Goal: Task Accomplishment & Management: Use online tool/utility

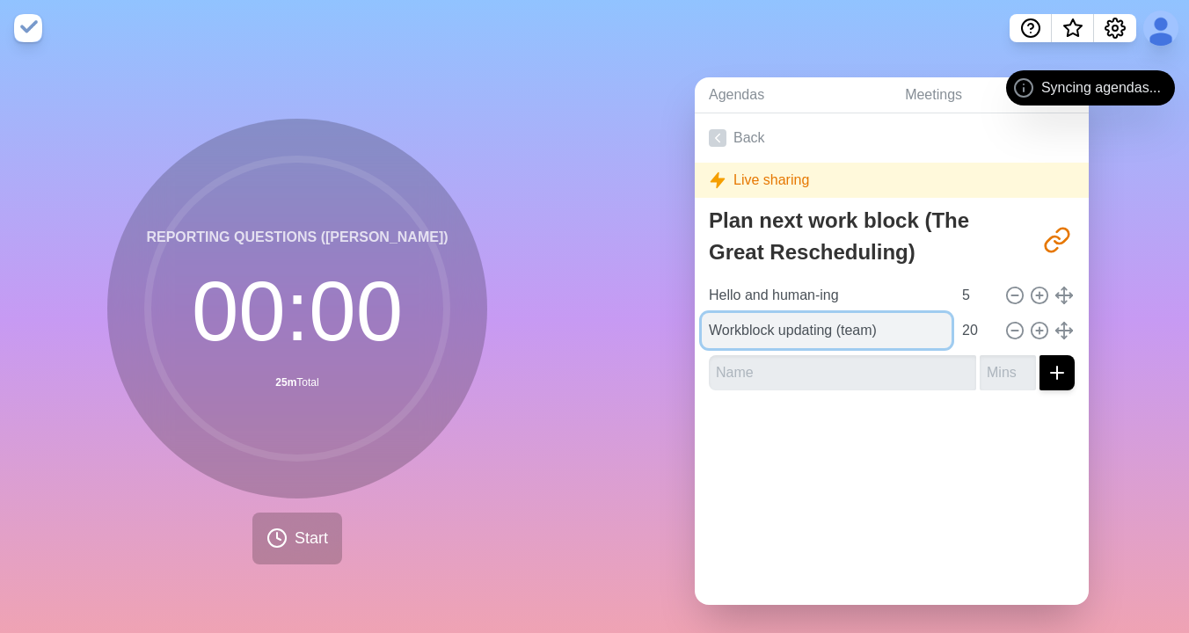
click at [910, 332] on input "Workblock updating (team)" at bounding box center [827, 330] width 250 height 35
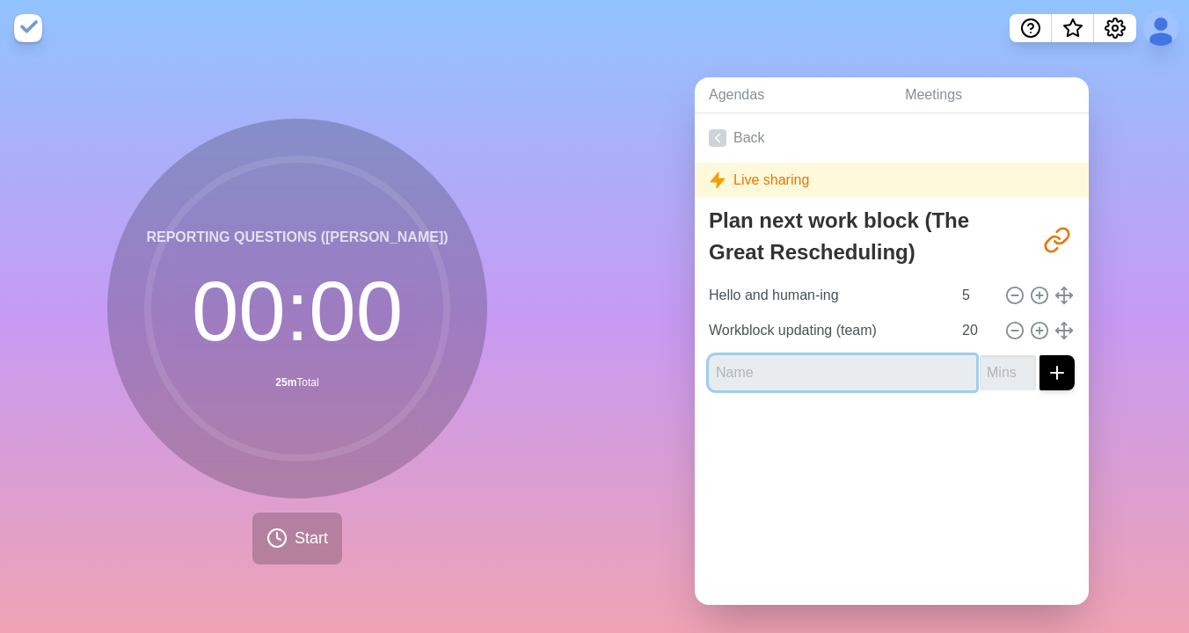
click at [917, 375] on input "text" at bounding box center [842, 372] width 267 height 35
type input "Software acquisition (HZ)"
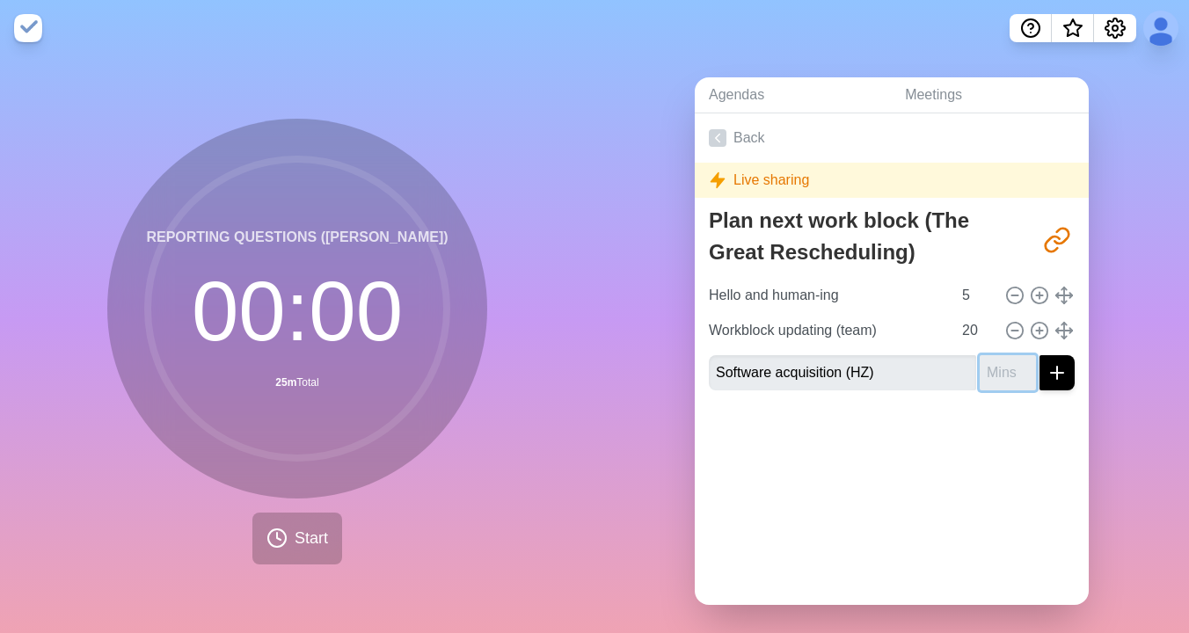
click at [1011, 378] on input "number" at bounding box center [1007, 372] width 56 height 35
type input "5"
click at [1039, 355] on button "submit" at bounding box center [1056, 372] width 35 height 35
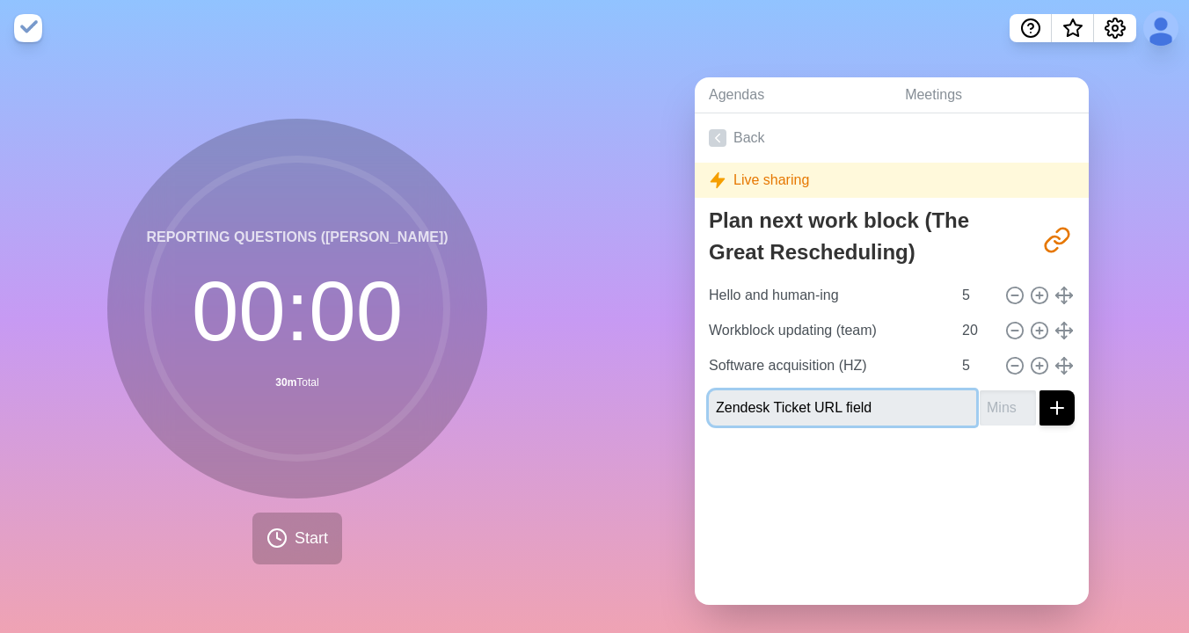
type input "Zendesk Ticket URL field"
click at [1004, 404] on input "number" at bounding box center [1007, 407] width 56 height 35
type input "10"
click at [1039, 390] on button "submit" at bounding box center [1056, 407] width 35 height 35
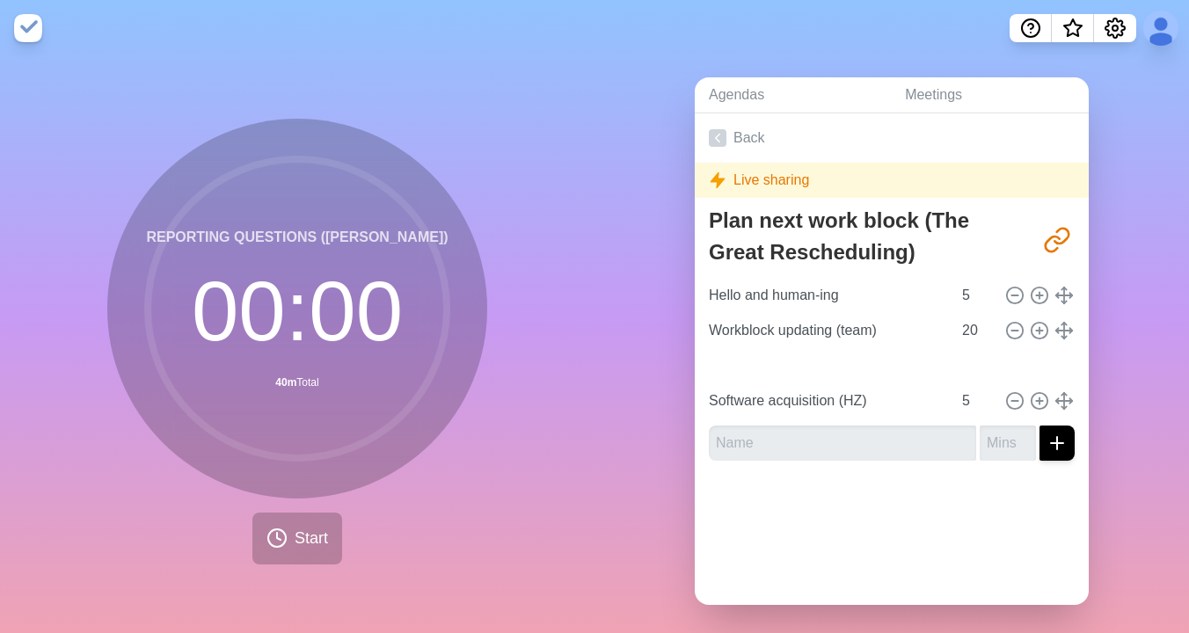
type input "Zendesk Ticket URL field"
type input "10"
type input "Software acquisition (HZ)"
type input "5"
drag, startPoint x: 1068, startPoint y: 398, endPoint x: 382, endPoint y: 1, distance: 793.3
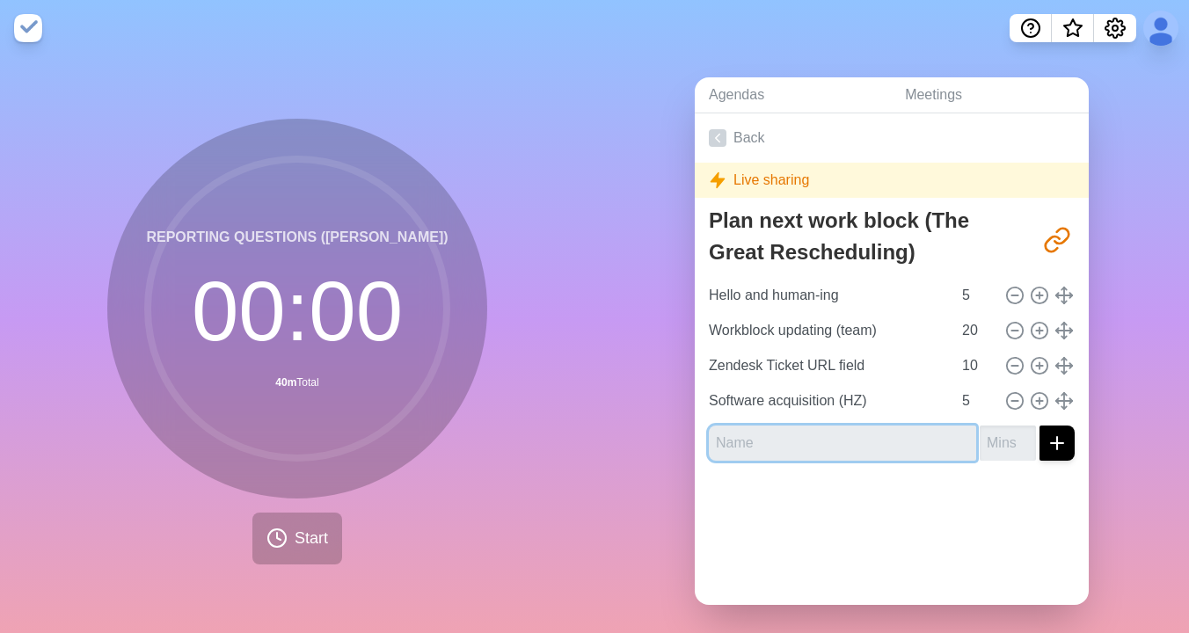
click at [811, 434] on input "text" at bounding box center [842, 442] width 267 height 35
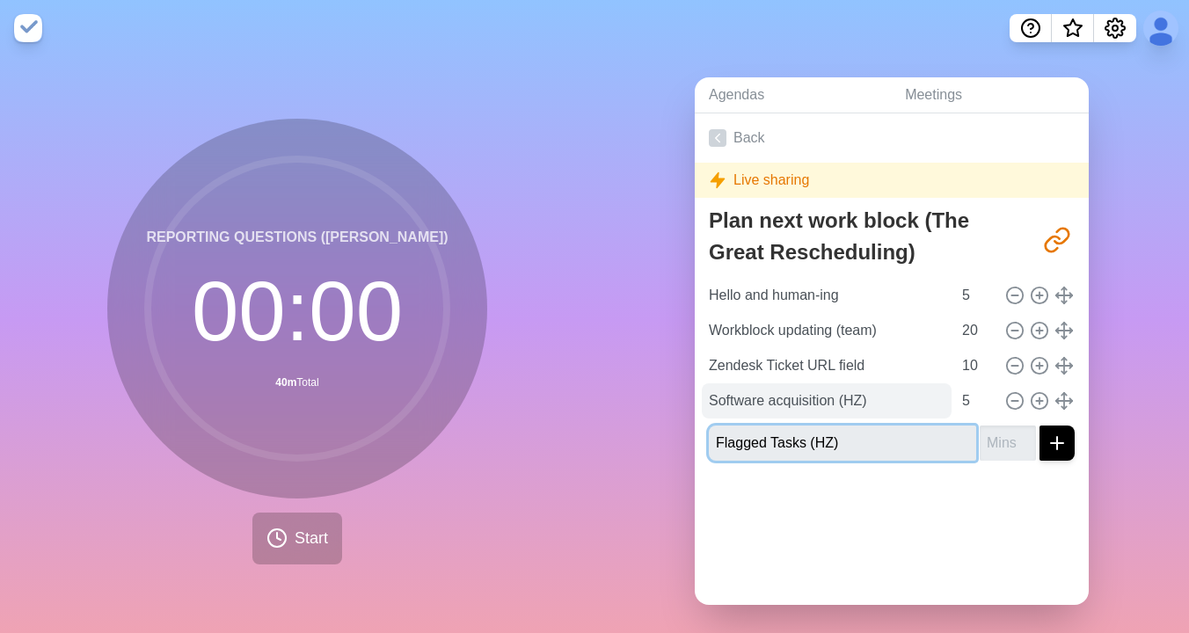
type input "Flagged Tasks (HZ)"
click at [1039, 425] on button "submit" at bounding box center [1056, 442] width 35 height 35
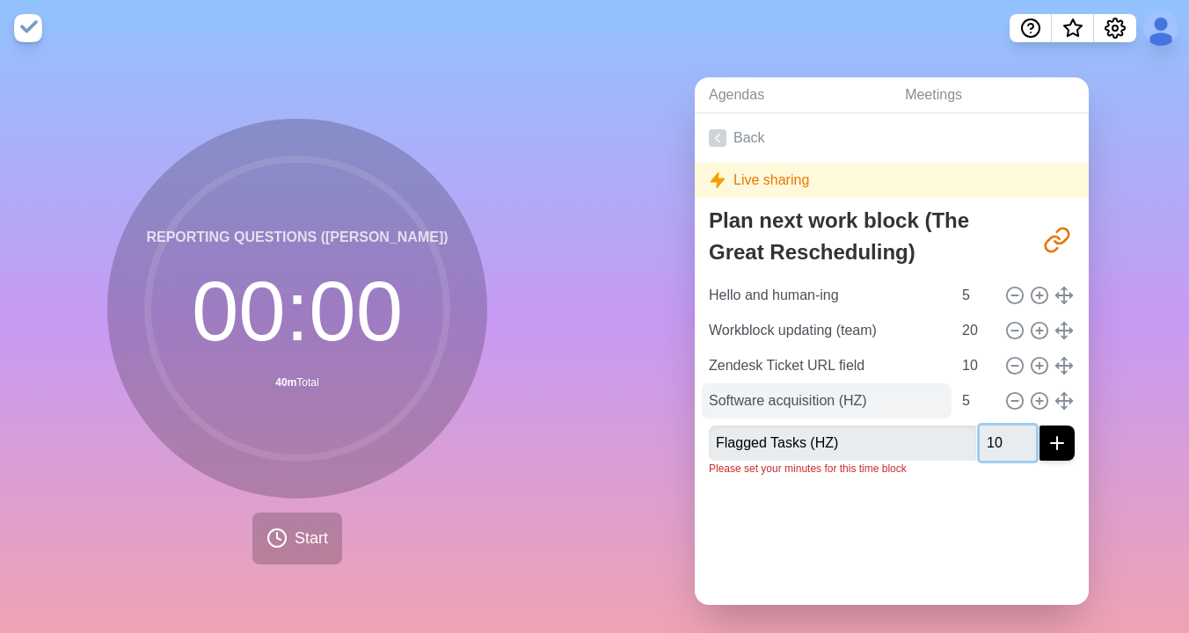
type input "10"
click at [1039, 425] on button "submit" at bounding box center [1056, 442] width 35 height 35
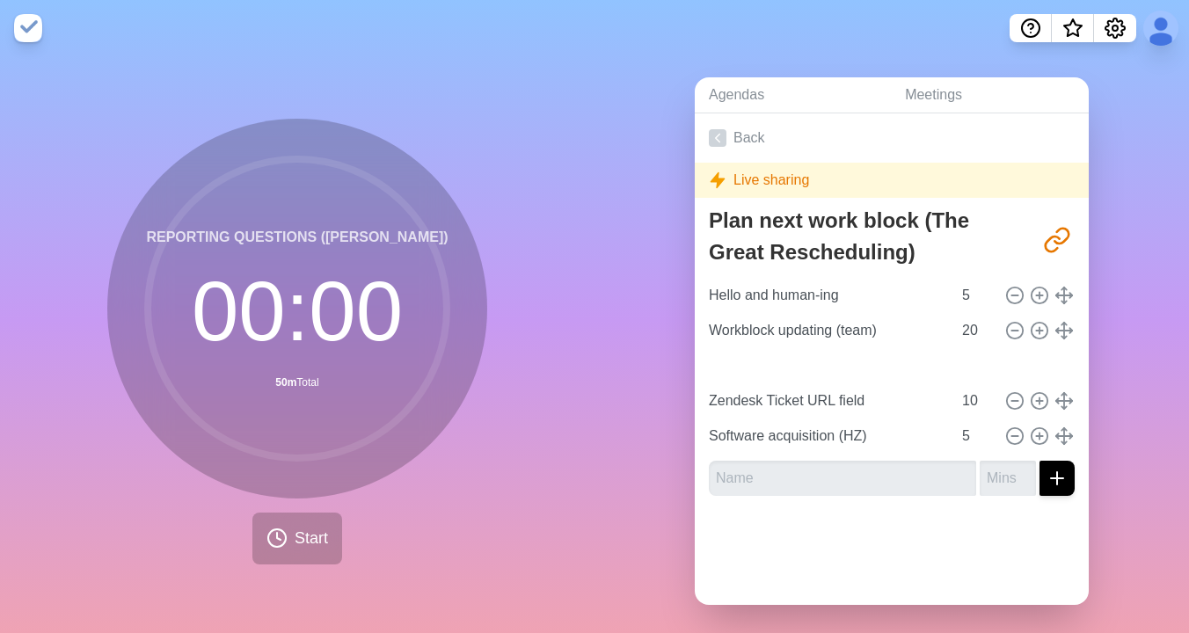
type input "Flagged Tasks (HZ)"
type input "Zendesk Ticket URL field"
type input "10"
type input "Software acquisition (HZ)"
type input "5"
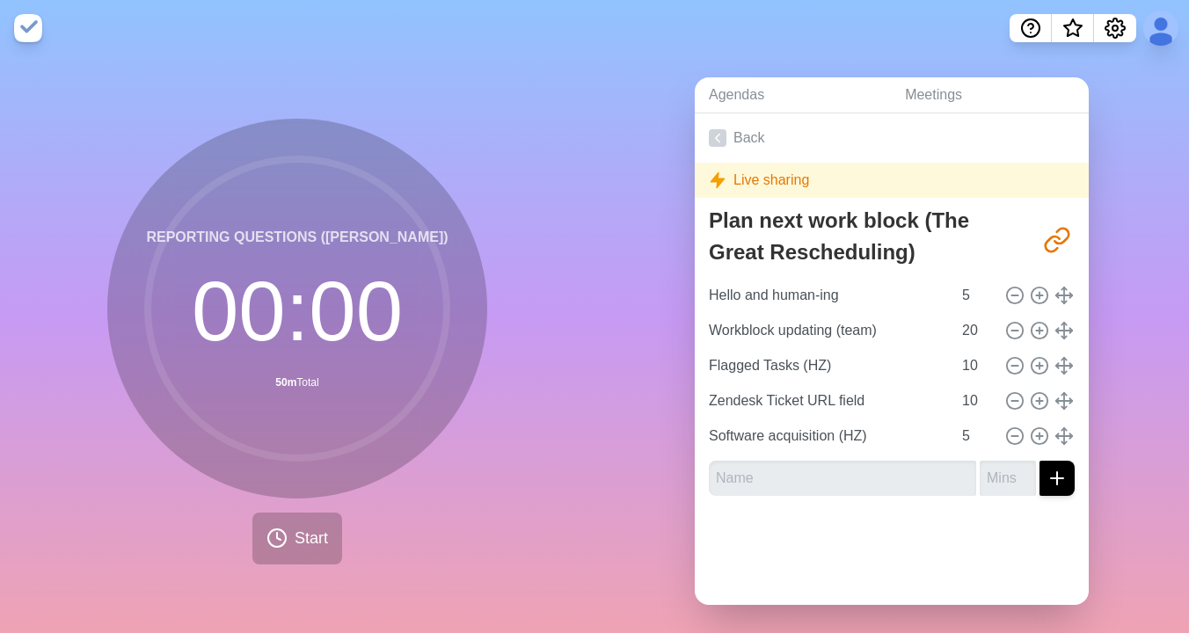
drag, startPoint x: 1065, startPoint y: 438, endPoint x: 280, endPoint y: 1, distance: 898.5
click at [292, 535] on button "Start" at bounding box center [297, 539] width 90 height 52
click at [303, 548] on span "Start" at bounding box center [311, 539] width 33 height 24
click at [289, 543] on button "Start" at bounding box center [297, 539] width 90 height 52
click at [291, 534] on button "Start" at bounding box center [297, 539] width 90 height 52
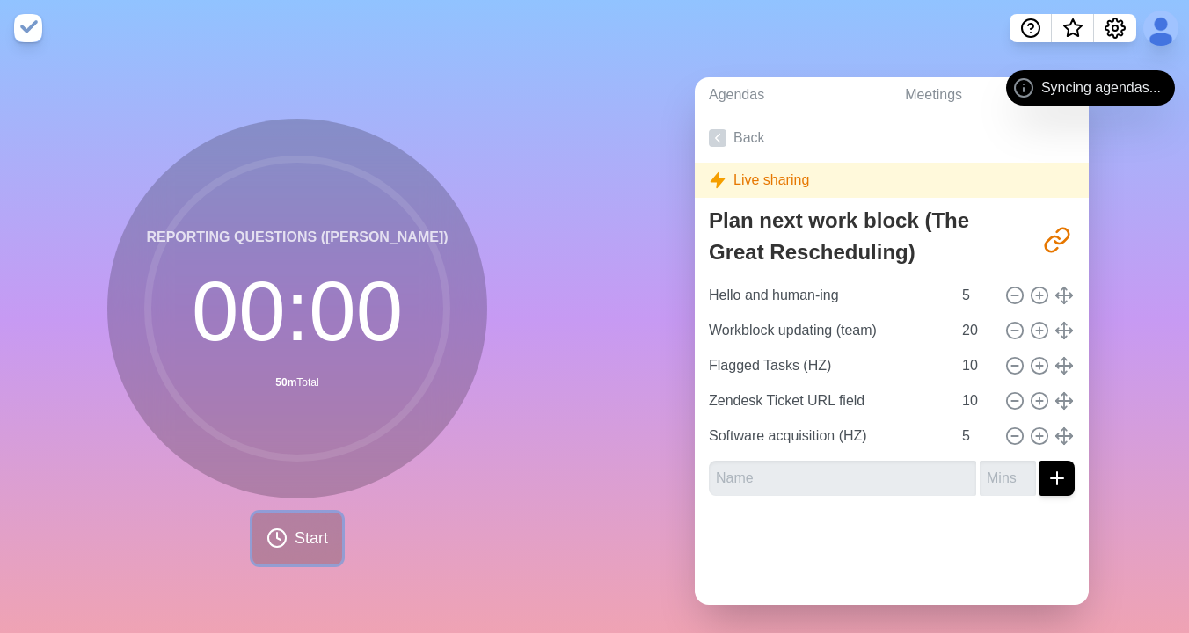
click at [303, 536] on span "Start" at bounding box center [311, 539] width 33 height 24
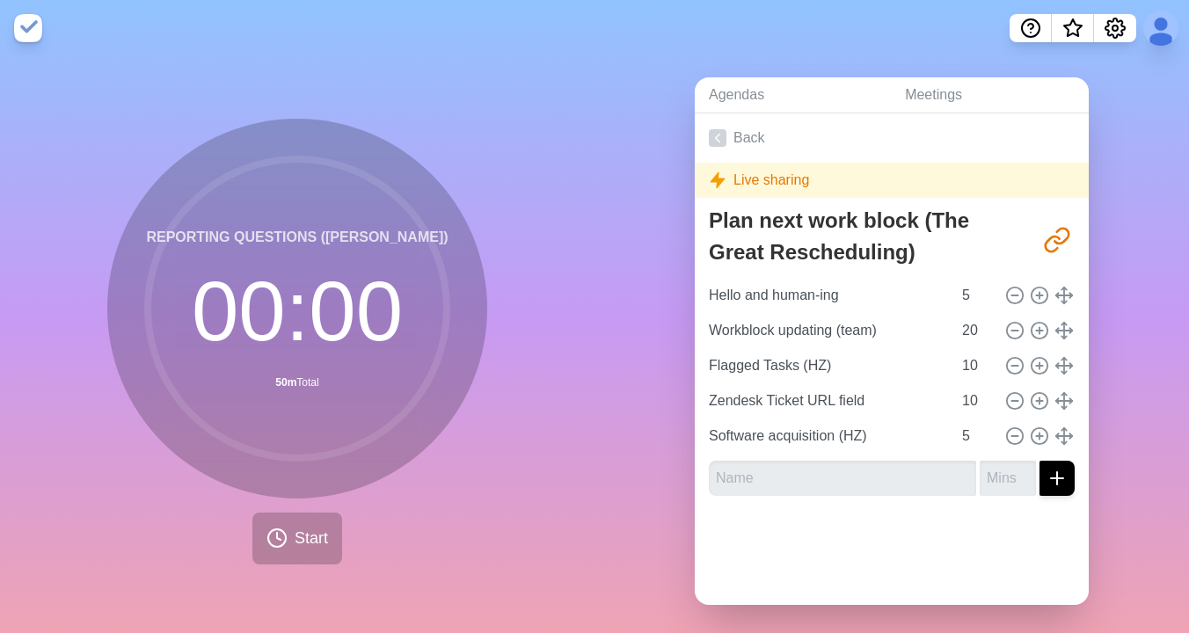
click at [322, 334] on circle at bounding box center [297, 308] width 299 height 299
click at [315, 542] on span "Start" at bounding box center [311, 539] width 33 height 24
click at [291, 544] on button "Start" at bounding box center [297, 539] width 90 height 52
click at [314, 546] on span "Start" at bounding box center [311, 539] width 33 height 24
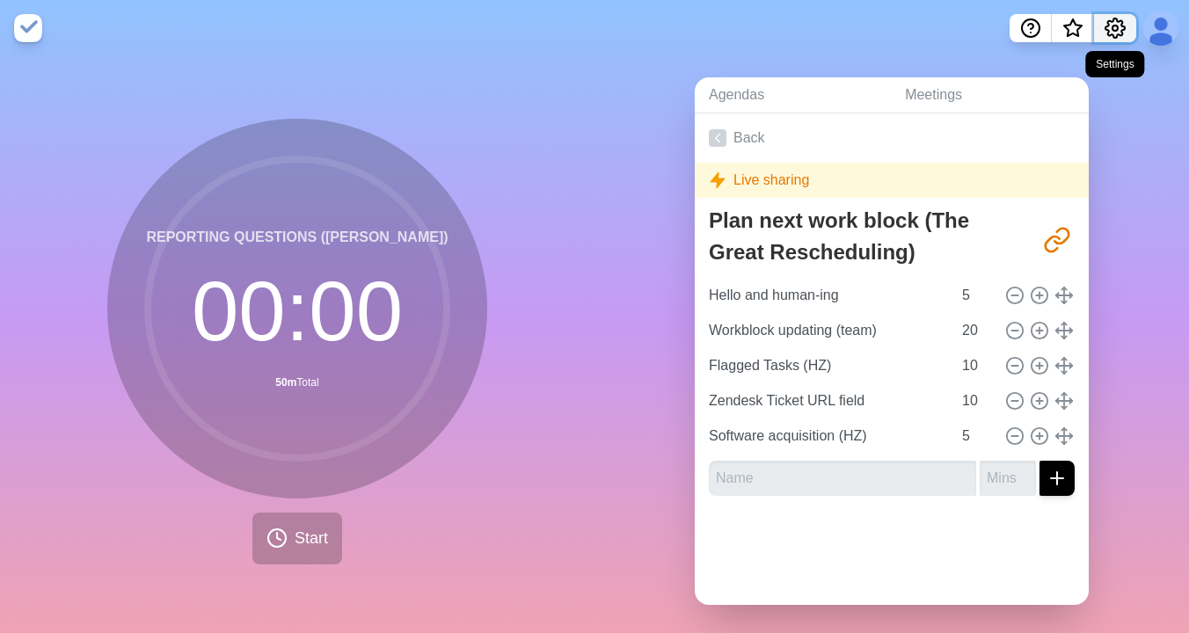
click at [1108, 23] on icon "Settings" at bounding box center [1114, 27] width 19 height 19
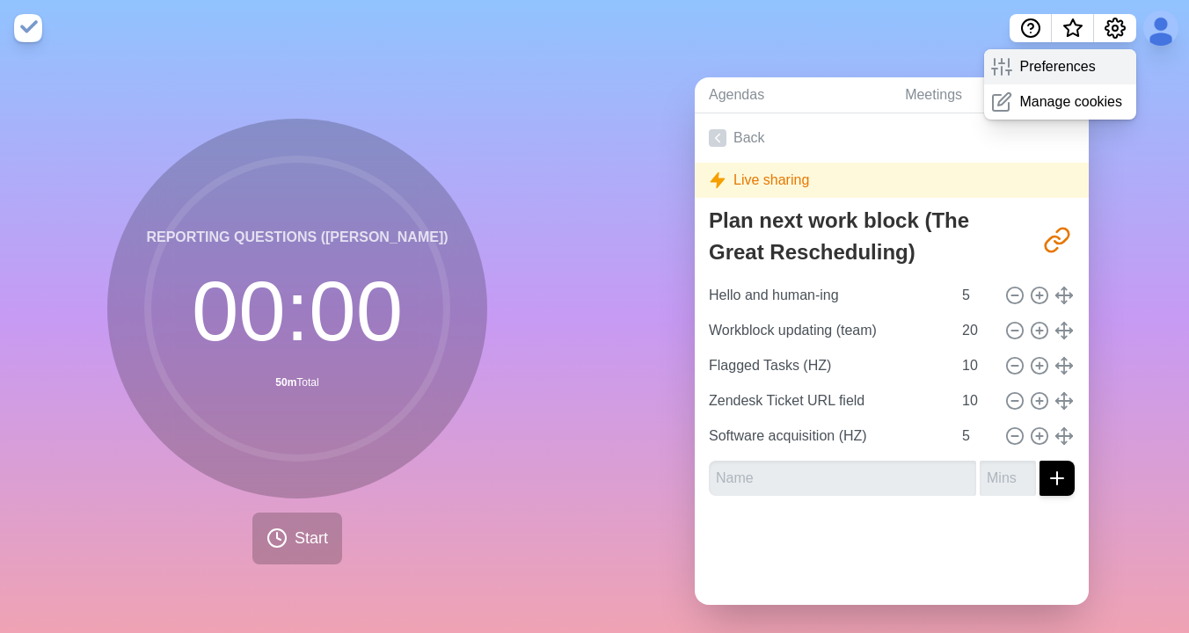
click at [1063, 67] on p "Preferences" at bounding box center [1057, 66] width 76 height 21
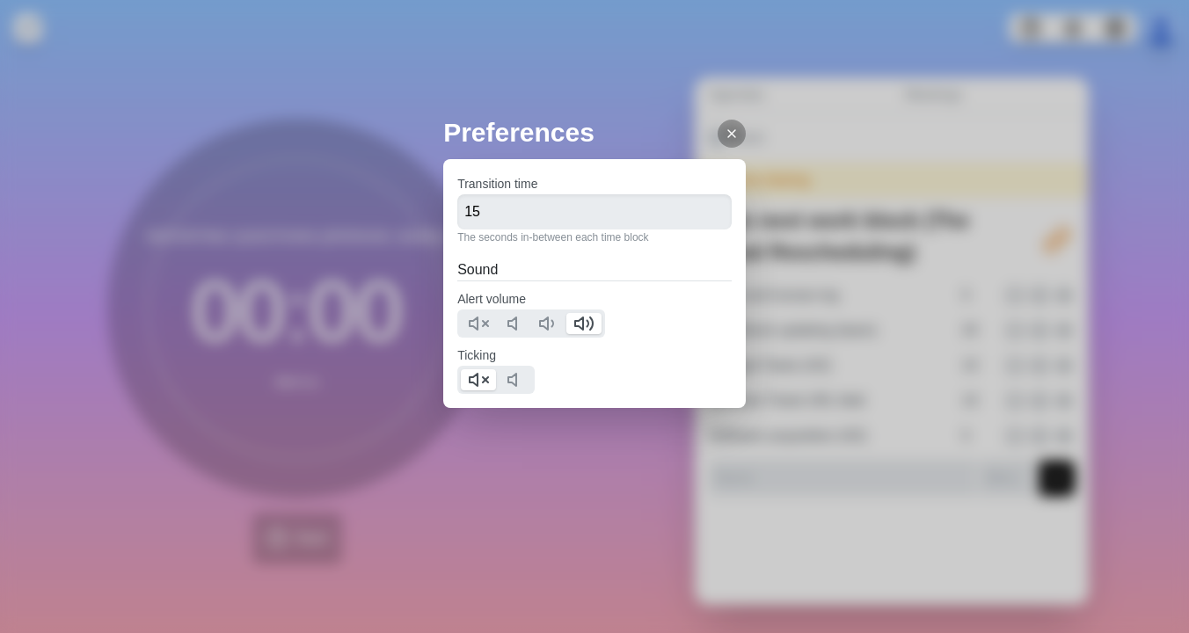
click at [724, 127] on icon at bounding box center [731, 134] width 14 height 14
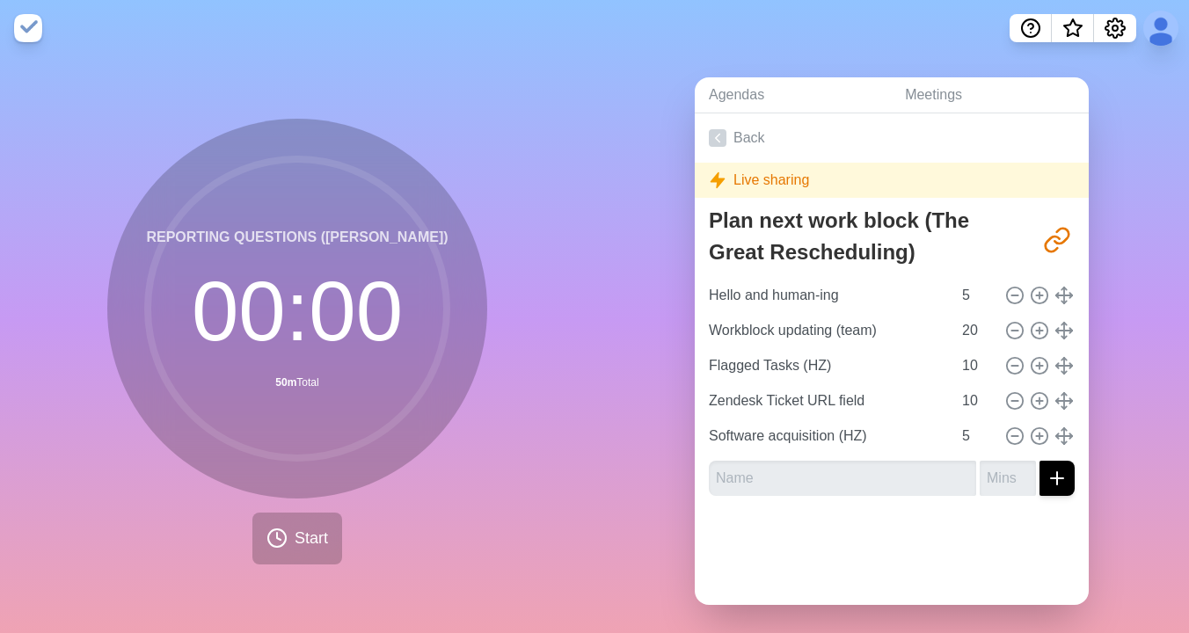
click at [39, 33] on img at bounding box center [28, 28] width 28 height 28
click at [318, 511] on div "Reporting questions (Henry) 00 : 00 50m Total Start" at bounding box center [297, 342] width 380 height 446
click at [324, 549] on span "Start" at bounding box center [311, 539] width 33 height 24
click at [318, 541] on span "Start" at bounding box center [311, 539] width 33 height 24
click at [731, 140] on link "Back" at bounding box center [892, 137] width 394 height 49
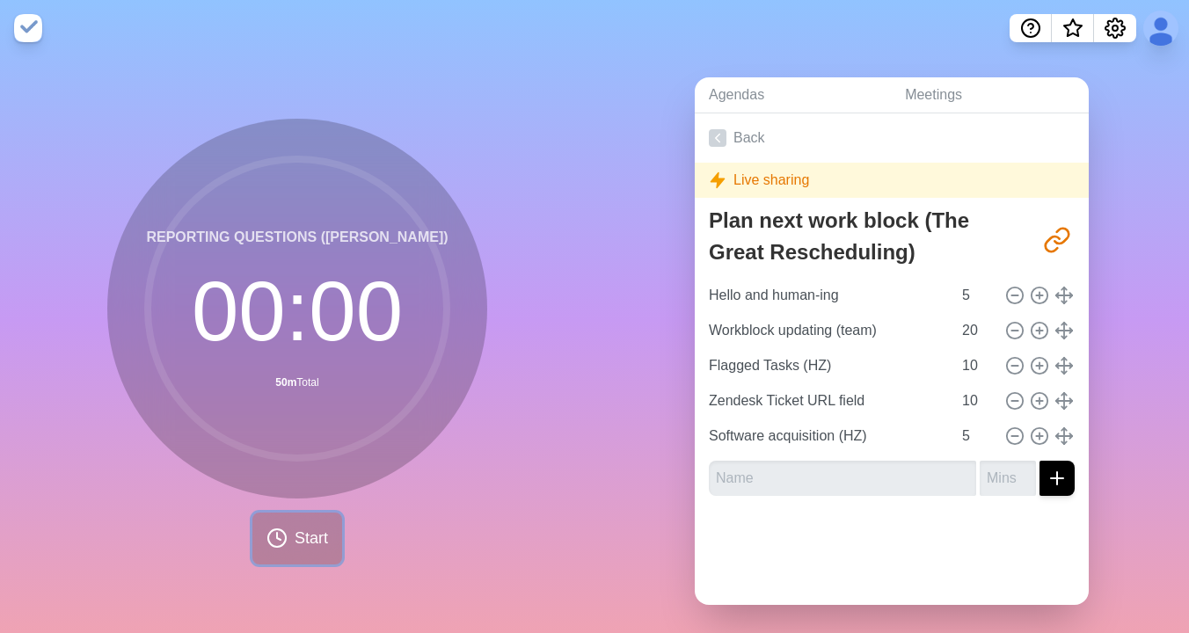
click at [296, 549] on span "Start" at bounding box center [311, 539] width 33 height 24
click at [1058, 86] on link "Meetings" at bounding box center [990, 95] width 198 height 36
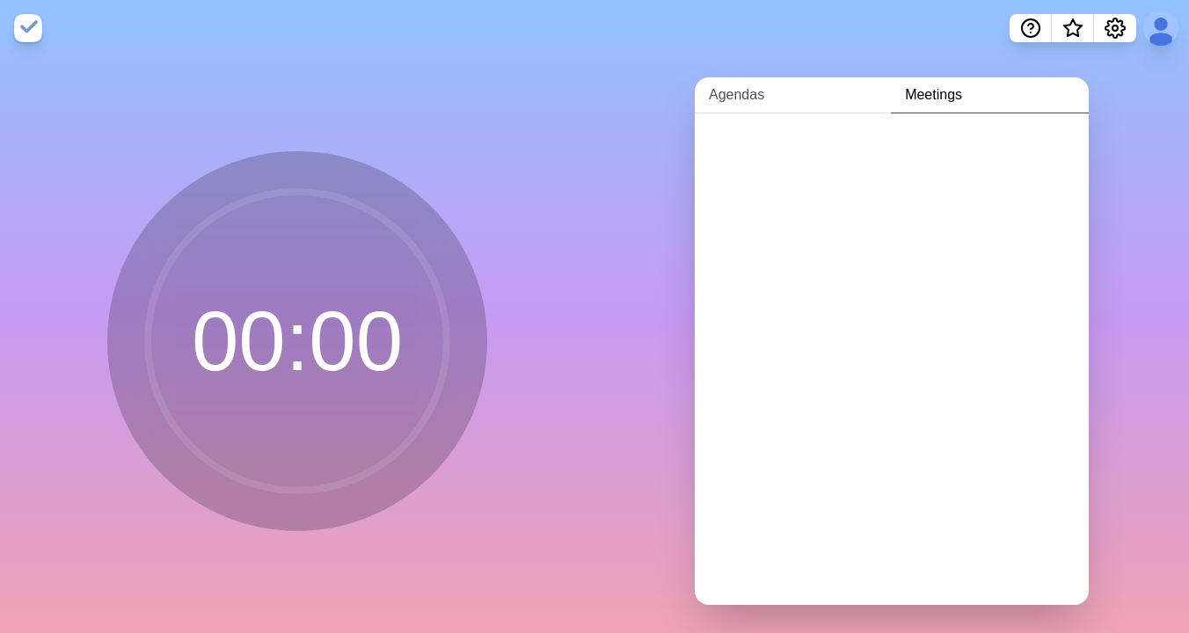
click at [782, 96] on link "Agendas" at bounding box center [793, 95] width 196 height 36
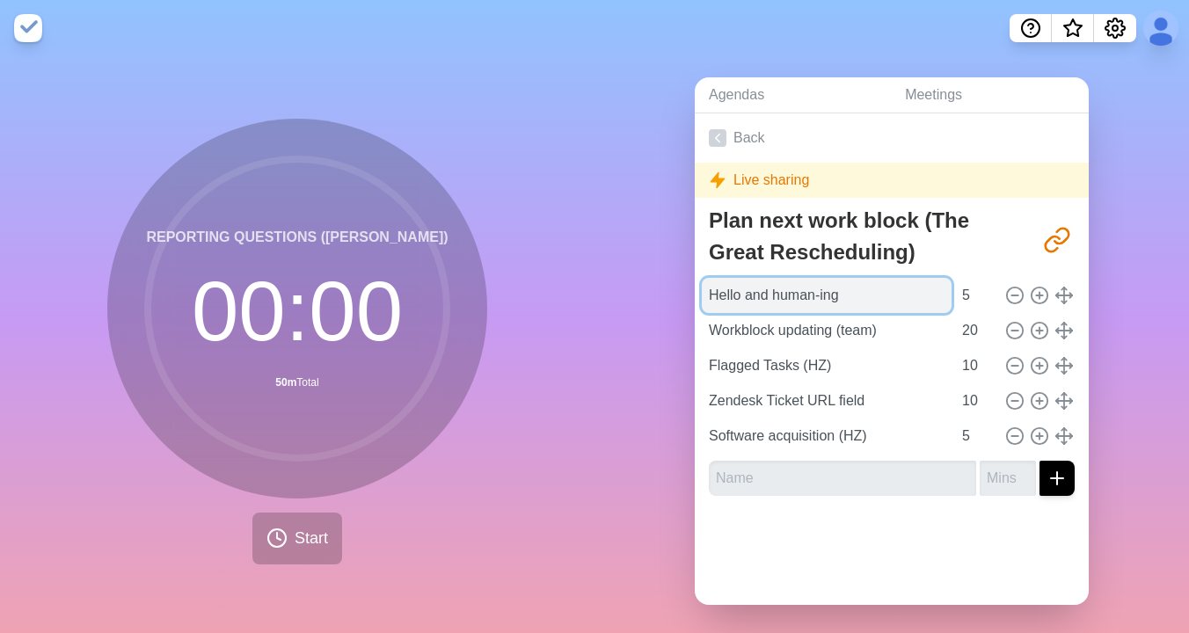
click at [807, 304] on input "Hello and human-ing" at bounding box center [827, 295] width 250 height 35
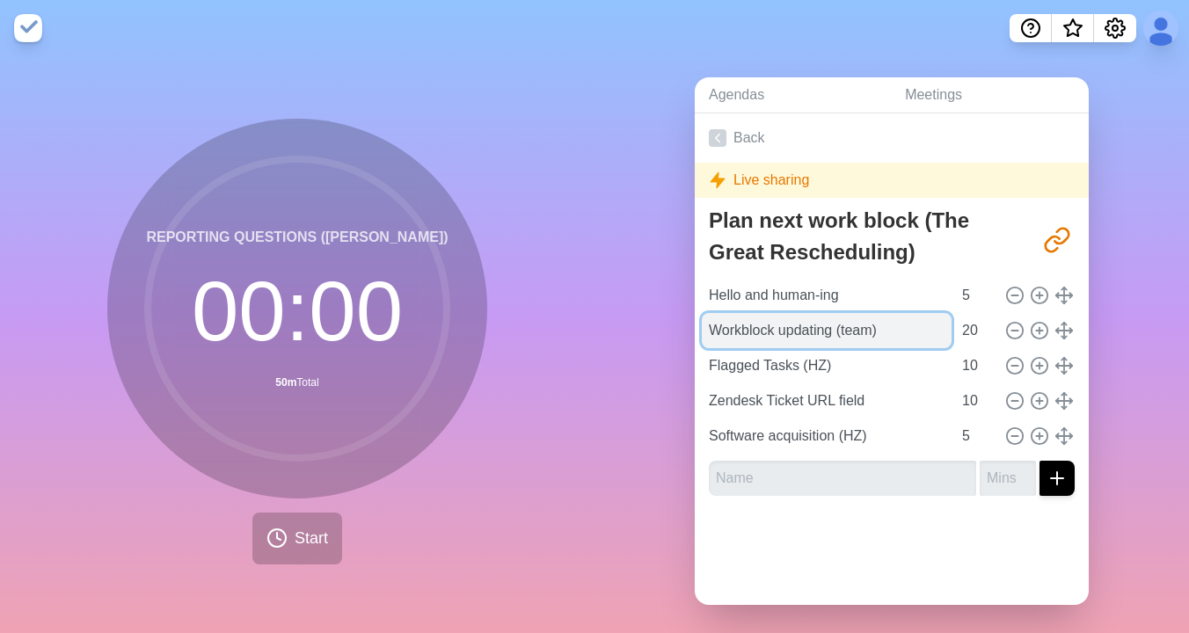
click at [839, 324] on input "Workblock updating (team)" at bounding box center [827, 330] width 250 height 35
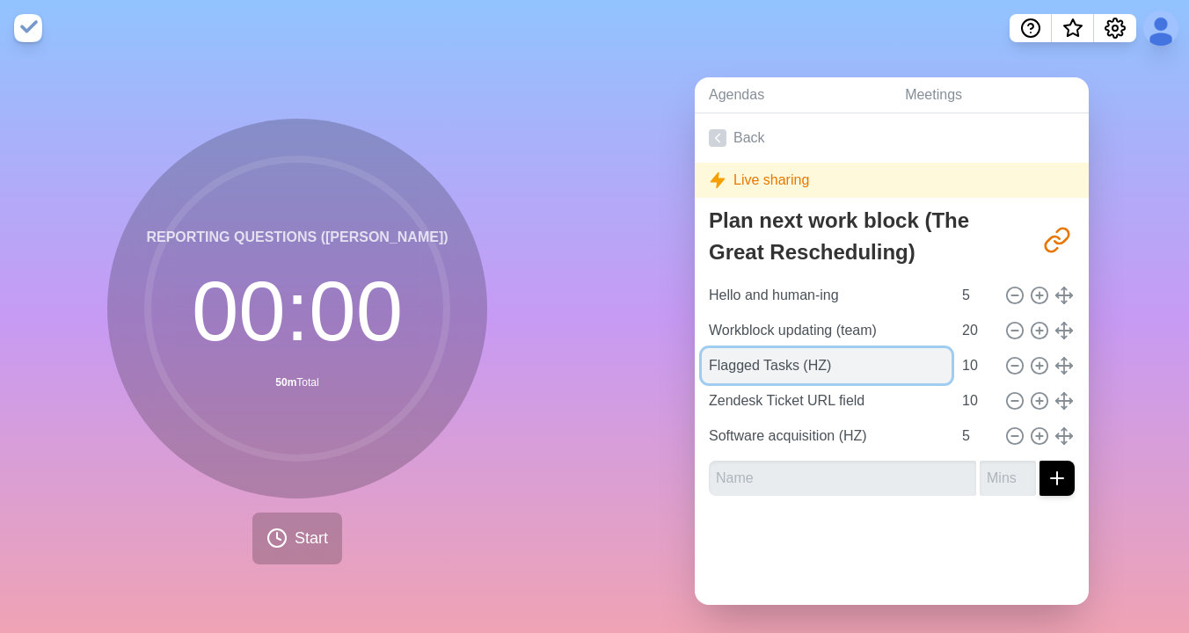
click at [772, 369] on input "Flagged Tasks (HZ)" at bounding box center [827, 365] width 250 height 35
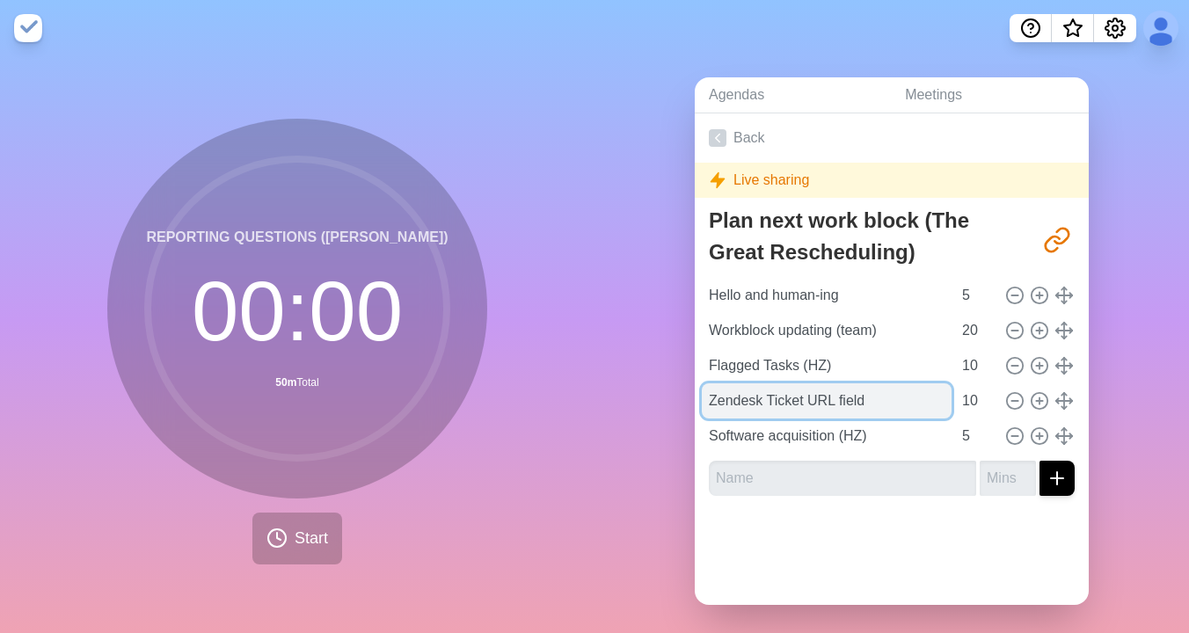
click at [833, 393] on input "Zendesk Ticket URL field" at bounding box center [827, 400] width 250 height 35
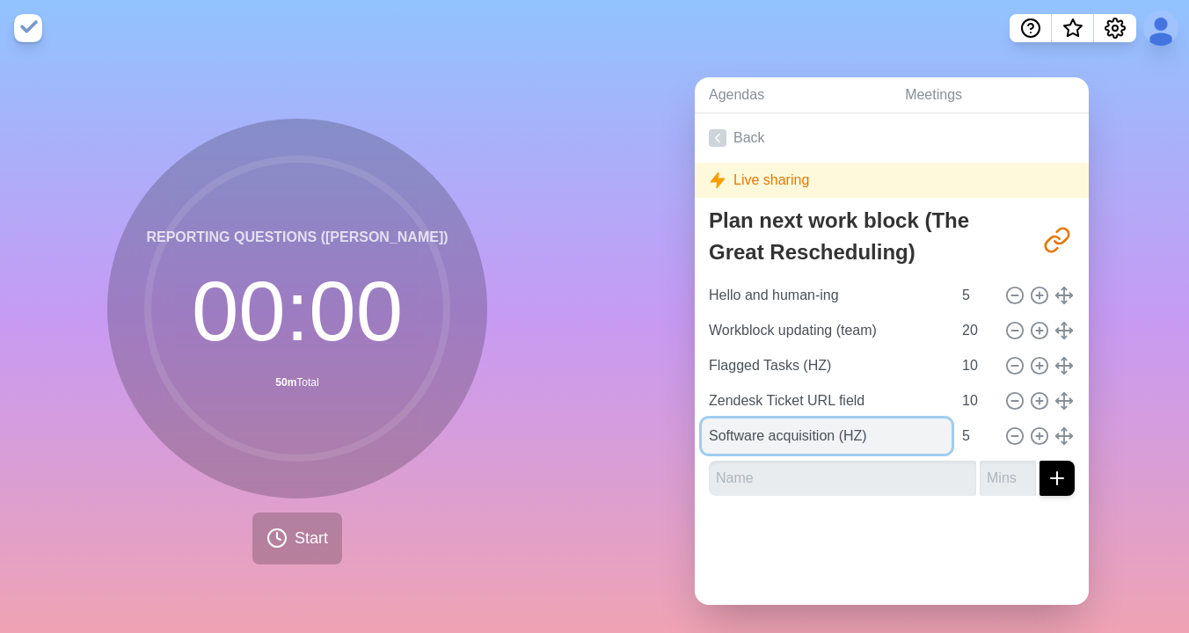
click at [829, 440] on input "Software acquisition (HZ)" at bounding box center [827, 435] width 250 height 35
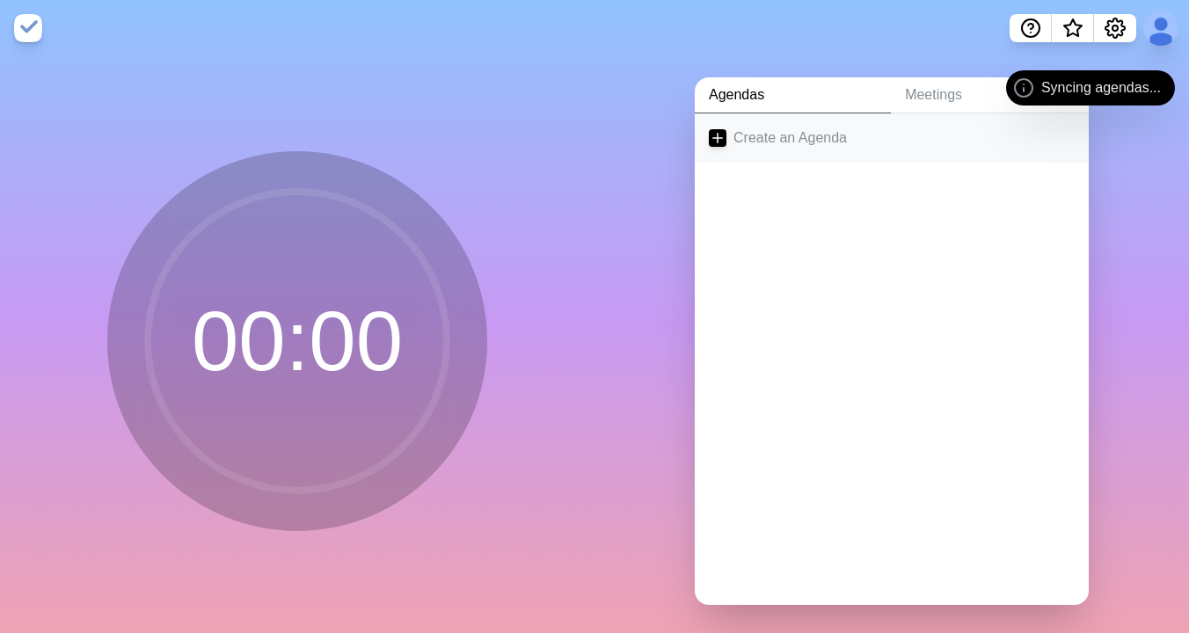
click at [815, 133] on link "Create an Agenda" at bounding box center [892, 137] width 394 height 49
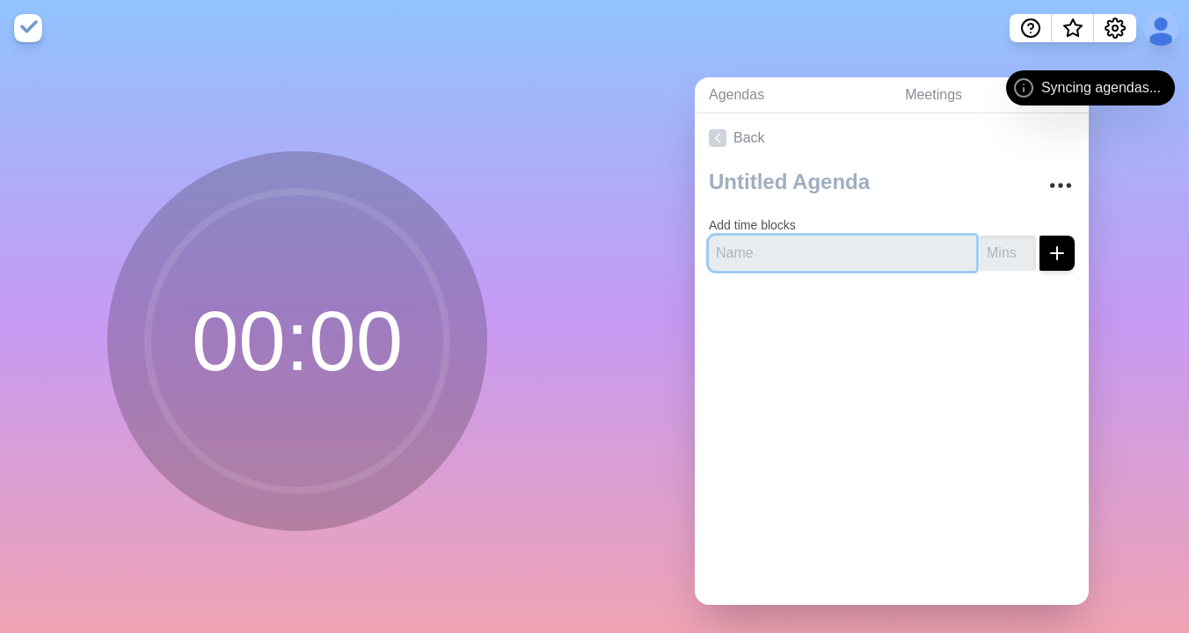
click at [797, 251] on input "text" at bounding box center [842, 253] width 267 height 35
paste input "Hello and human-ing"
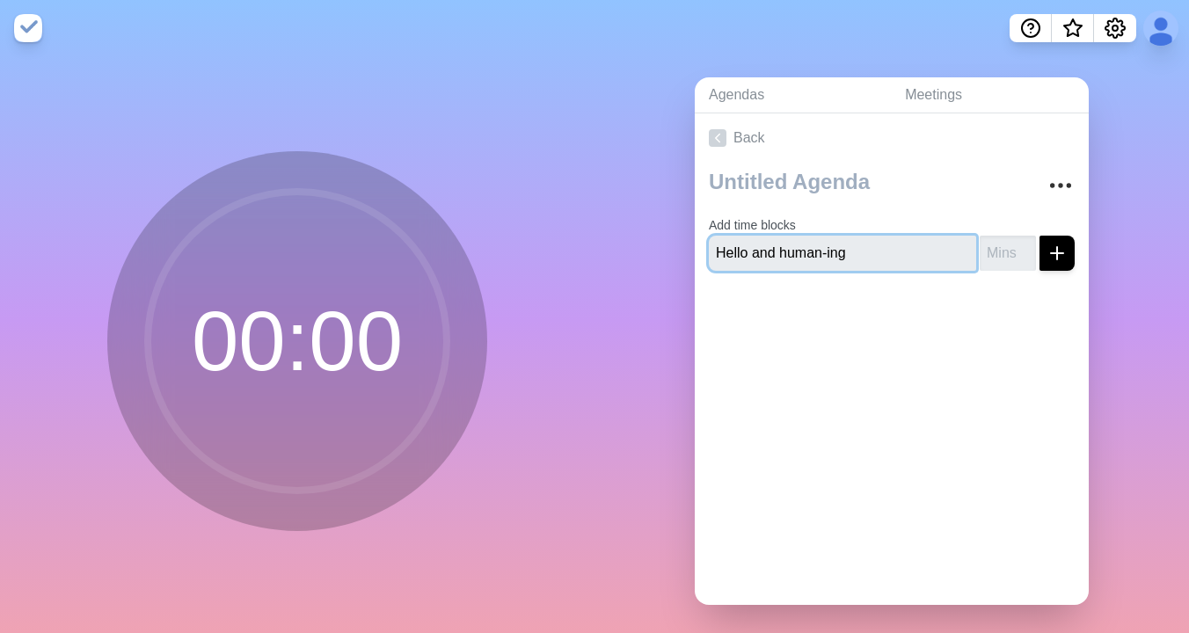
type input "Hello and human-ing"
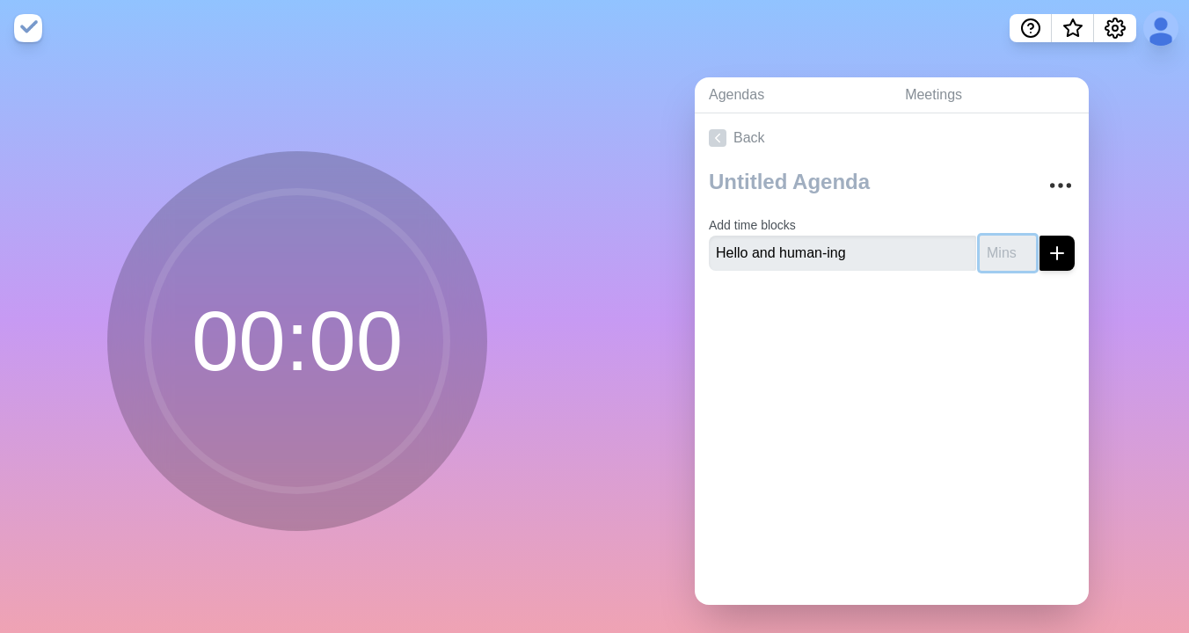
click at [1015, 257] on input "number" at bounding box center [1007, 253] width 56 height 35
type input "5"
click at [1004, 354] on div "Back Add time blocks Hello and human-ing 5" at bounding box center [892, 358] width 394 height 491
click at [1063, 257] on icon "submit" at bounding box center [1056, 253] width 21 height 21
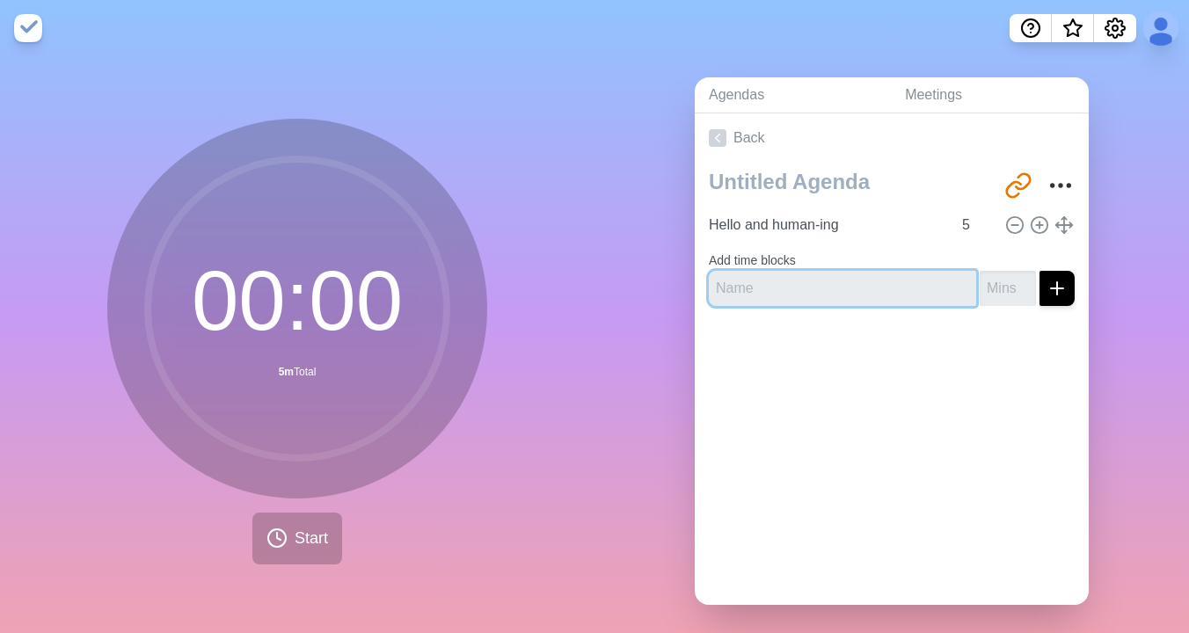
click at [899, 284] on input "text" at bounding box center [842, 288] width 267 height 35
paste input "Workblock updating (team)"
type input "Workblock updating (team)"
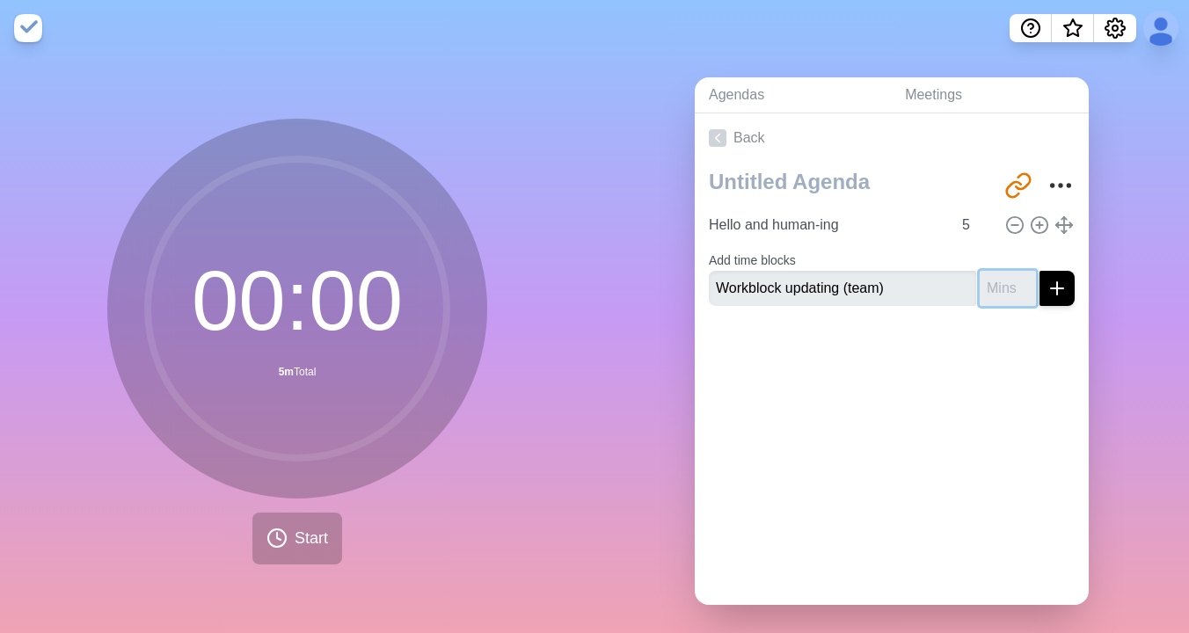
click at [995, 294] on input "number" at bounding box center [1007, 288] width 56 height 35
type input "2"
type input "20"
click at [1065, 288] on icon "submit" at bounding box center [1056, 288] width 21 height 21
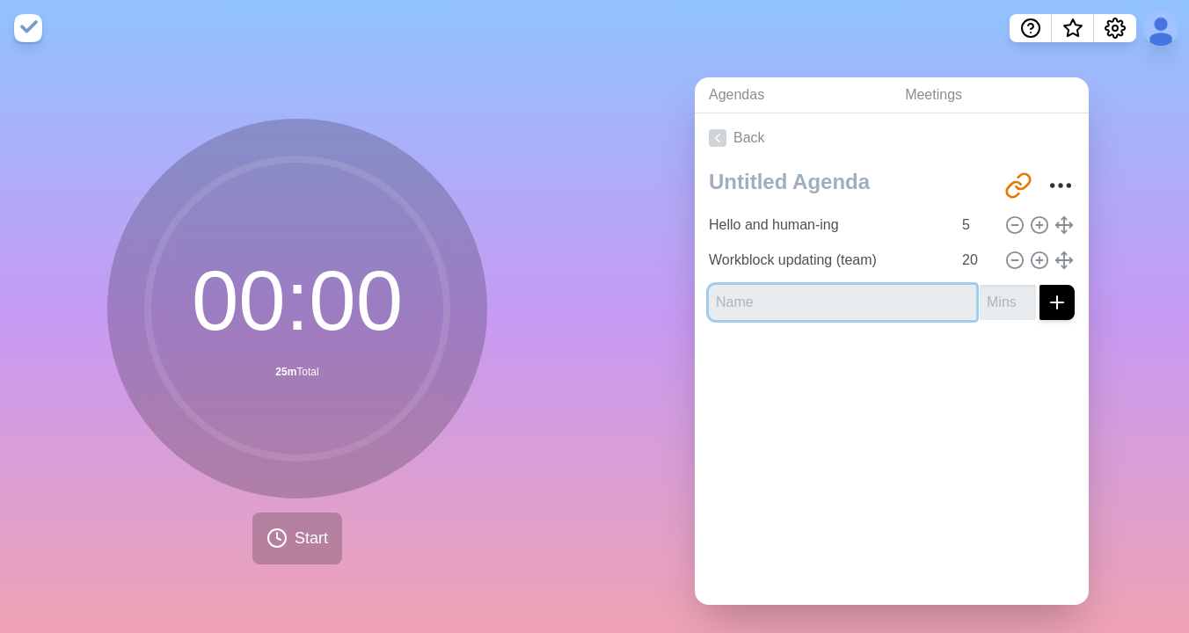
paste input "Flagged Tasks (HZ)"
type input "Flagged Tasks (HZ)"
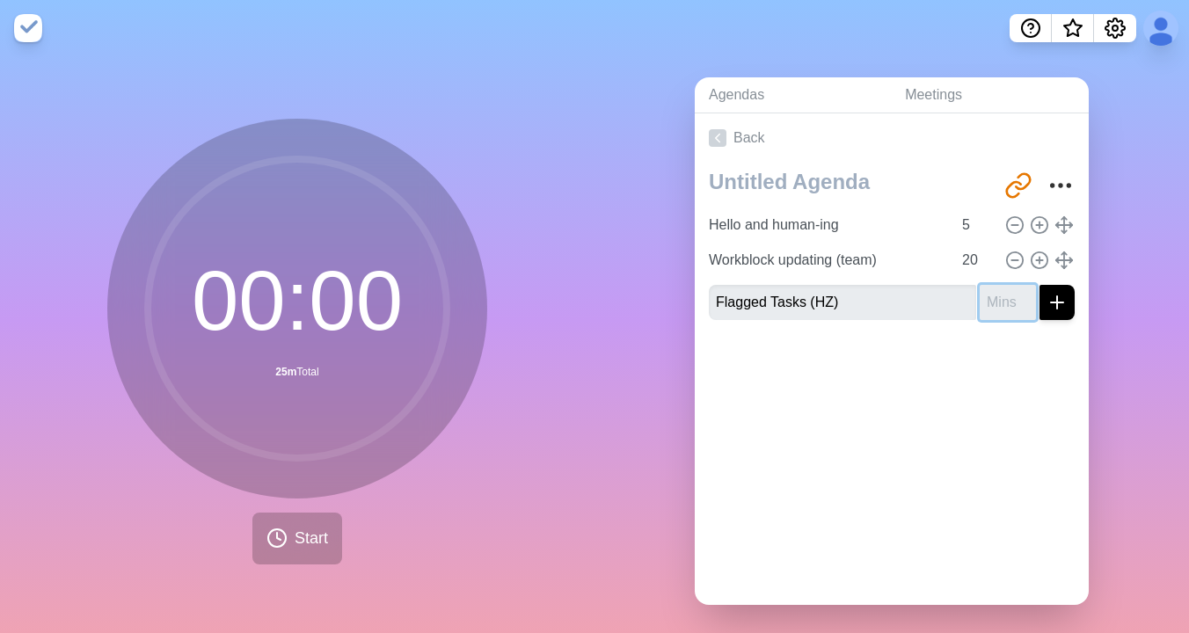
click at [1005, 305] on input "number" at bounding box center [1007, 302] width 56 height 35
type input "10"
click at [1039, 285] on button "submit" at bounding box center [1056, 302] width 35 height 35
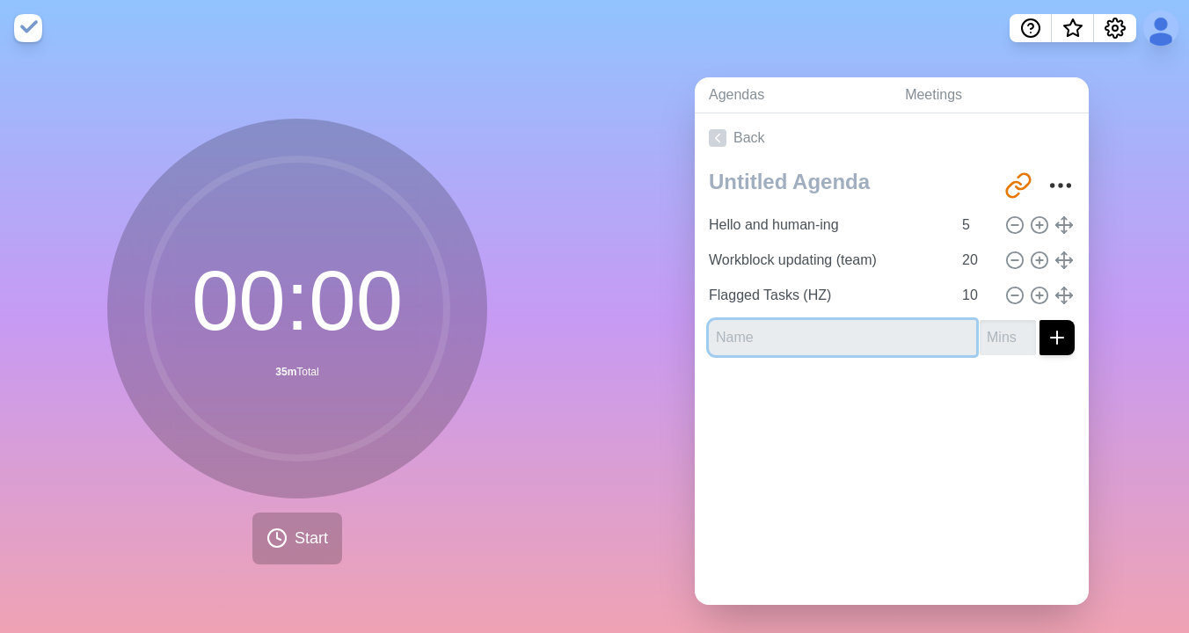
paste input "Zendesk Ticket URL field"
type input "Zendesk Ticket URL field"
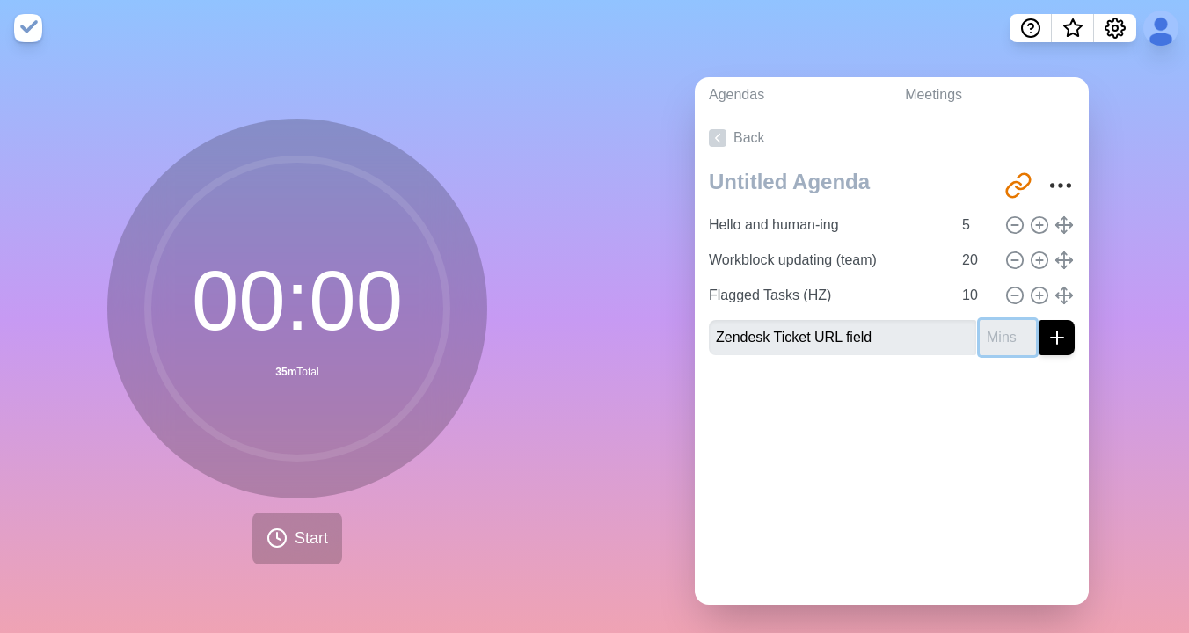
click at [1002, 340] on input "number" at bounding box center [1007, 337] width 56 height 35
type input "5"
click at [1007, 447] on div "Back http://timeblocks.co/kgFFOZhf21TZ4O2hBnmz Hello and human-ing 5 Workblock …" at bounding box center [892, 358] width 394 height 491
click at [1061, 325] on button "submit" at bounding box center [1056, 337] width 35 height 35
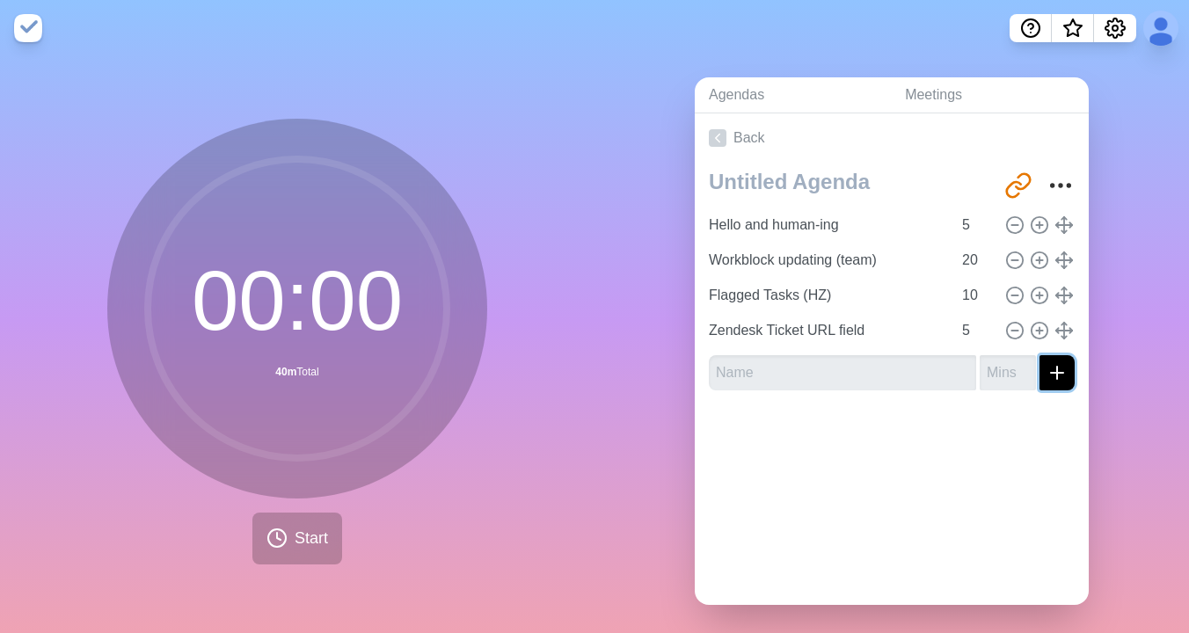
click at [1065, 371] on icon "submit" at bounding box center [1056, 372] width 21 height 21
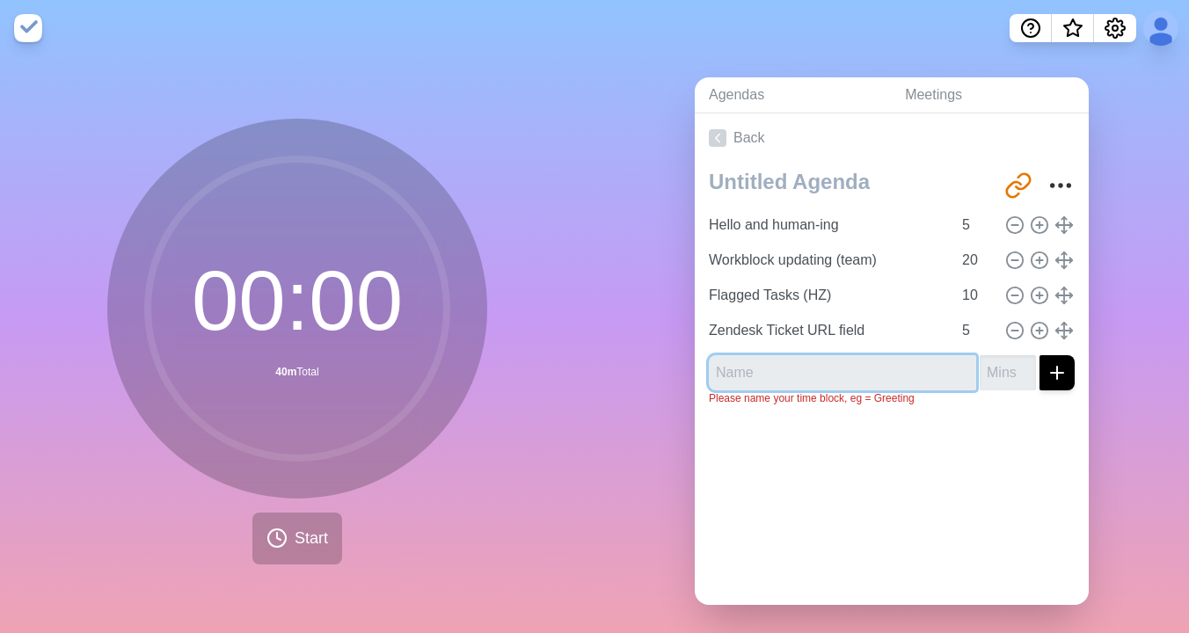
click at [893, 363] on input "text" at bounding box center [842, 372] width 267 height 35
paste input "Software acquisition (HZ)"
type input "Software acquisition (HZ)"
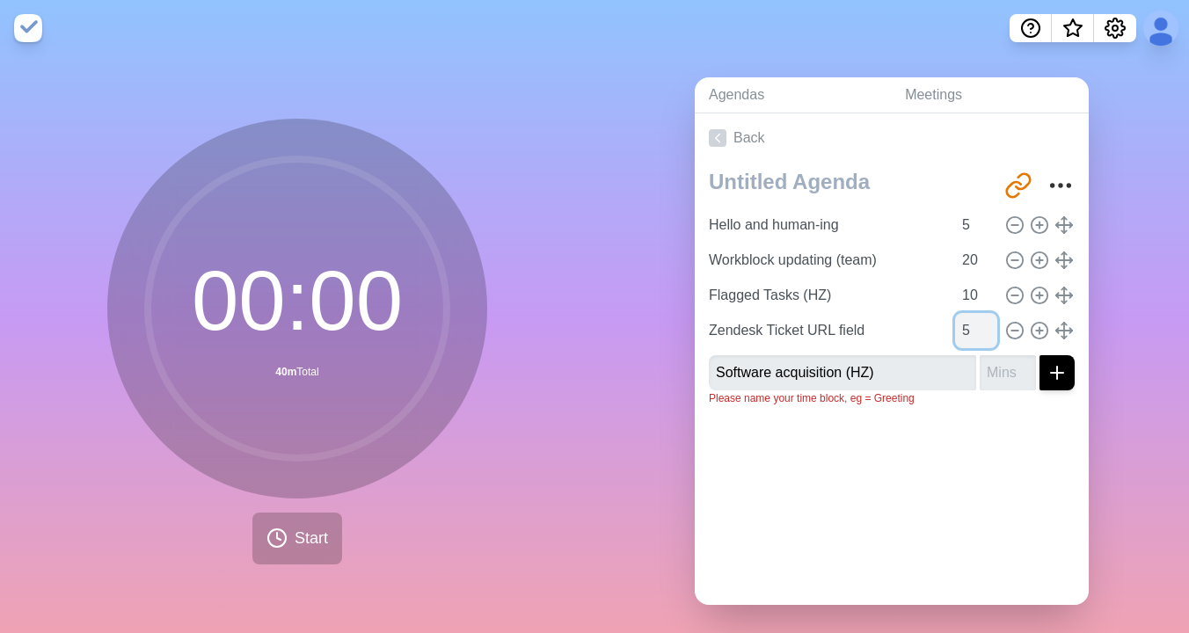
click at [968, 326] on input "5" at bounding box center [976, 330] width 42 height 35
type input "10"
click at [1010, 377] on input "number" at bounding box center [1007, 372] width 56 height 35
type input "5"
click at [971, 456] on div at bounding box center [892, 455] width 394 height 70
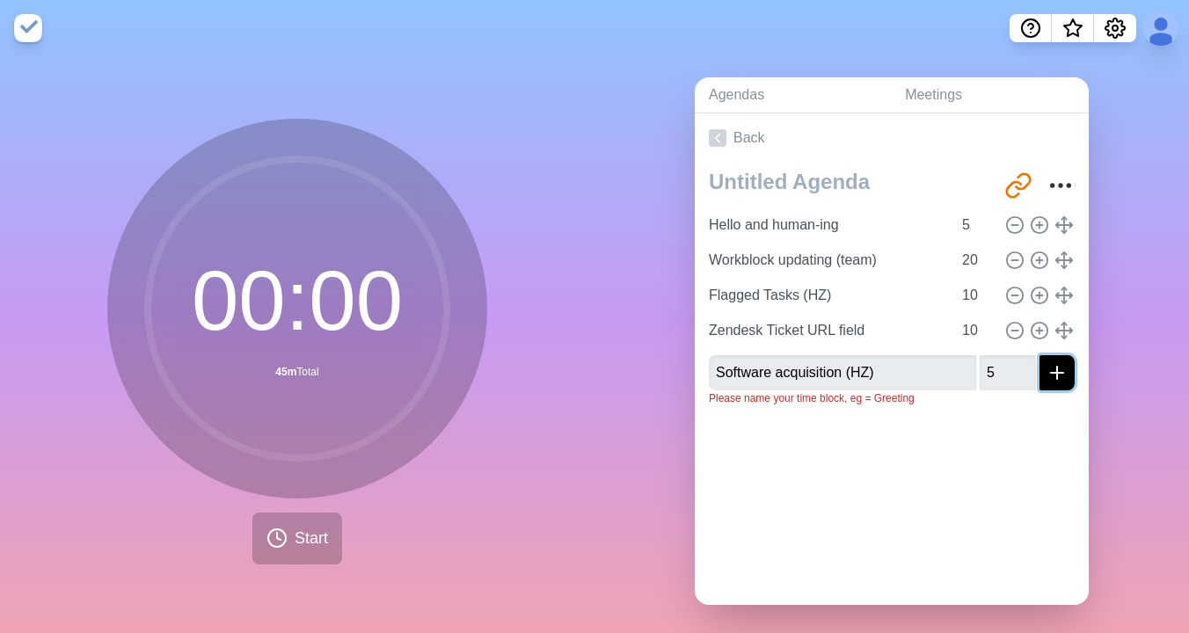
click at [1050, 385] on button "submit" at bounding box center [1056, 372] width 35 height 35
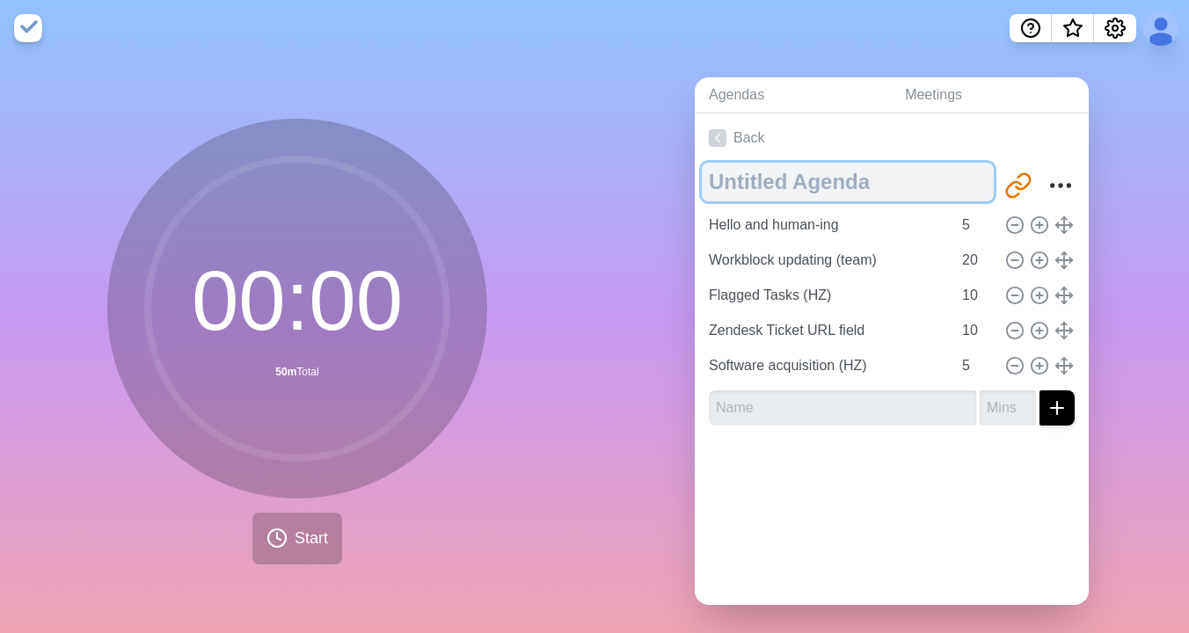
click at [777, 181] on textarea at bounding box center [848, 182] width 292 height 39
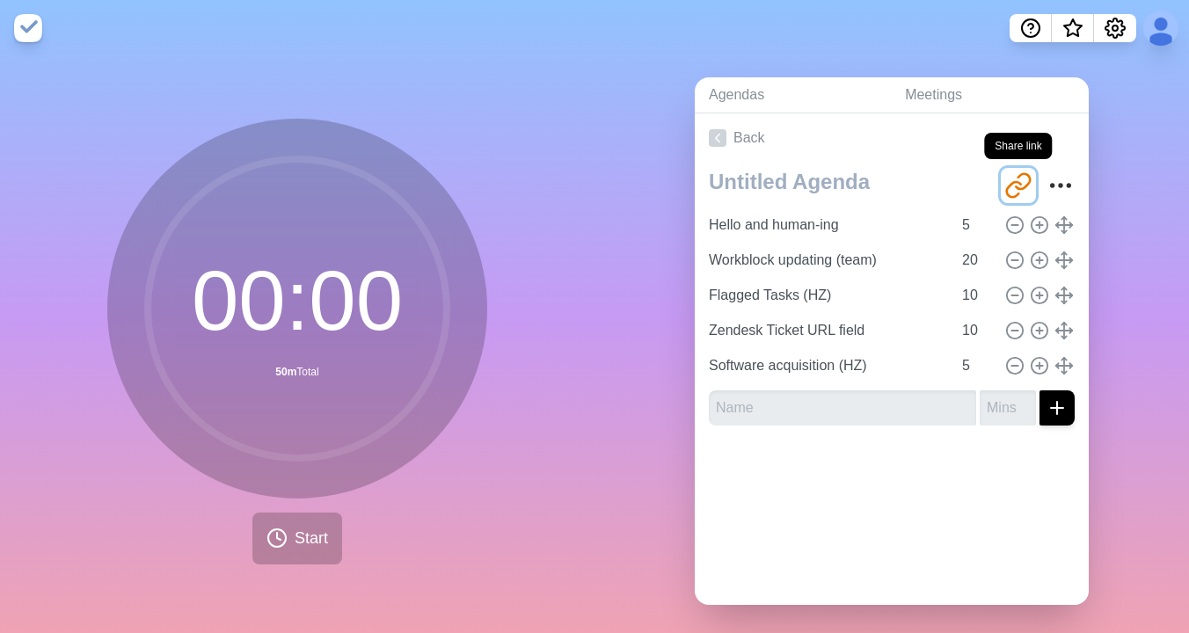
click at [1017, 184] on icon "Share link" at bounding box center [1018, 185] width 28 height 28
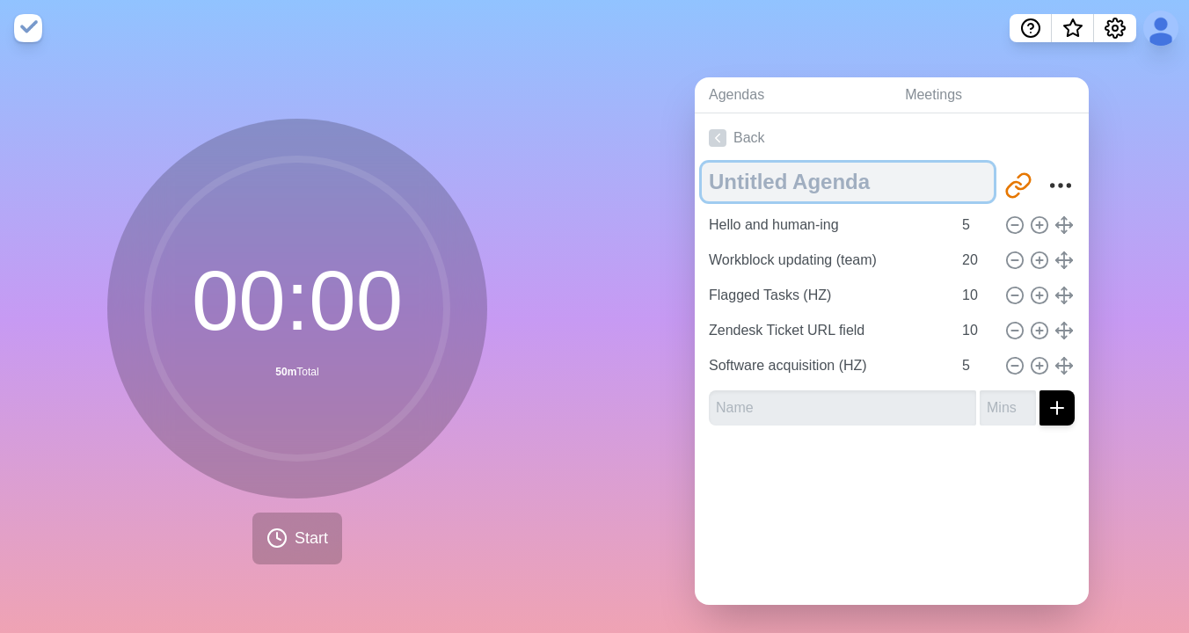
click at [829, 177] on textarea at bounding box center [848, 182] width 292 height 39
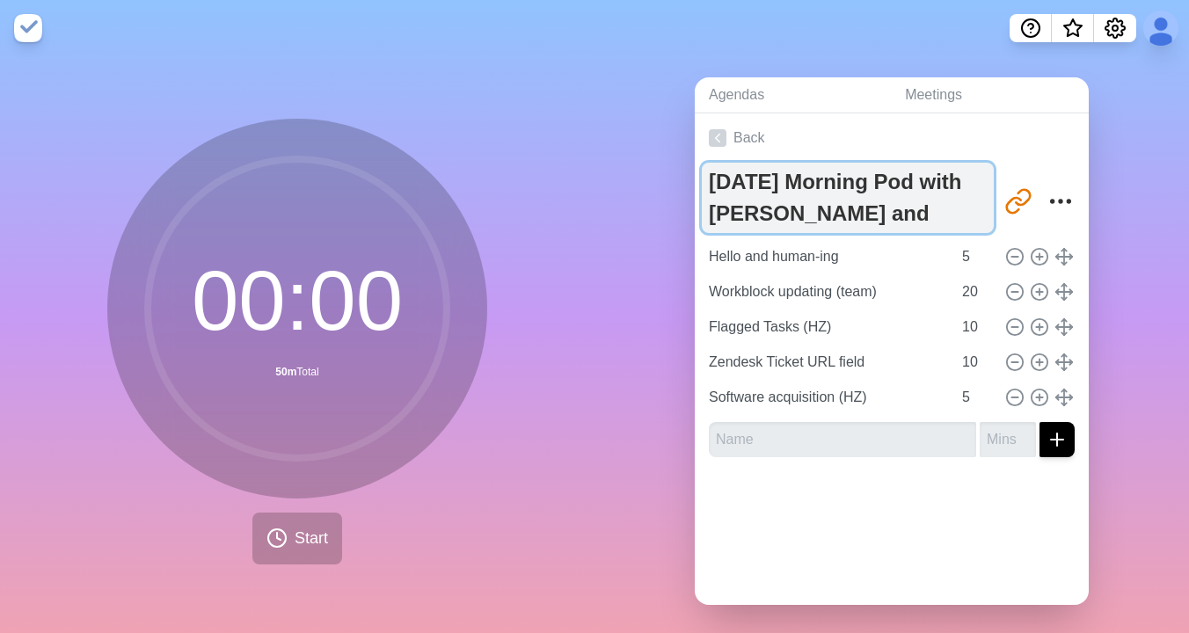
type textarea "[DATE] Morning Pod with [PERSON_NAME] and [PERSON_NAME]"
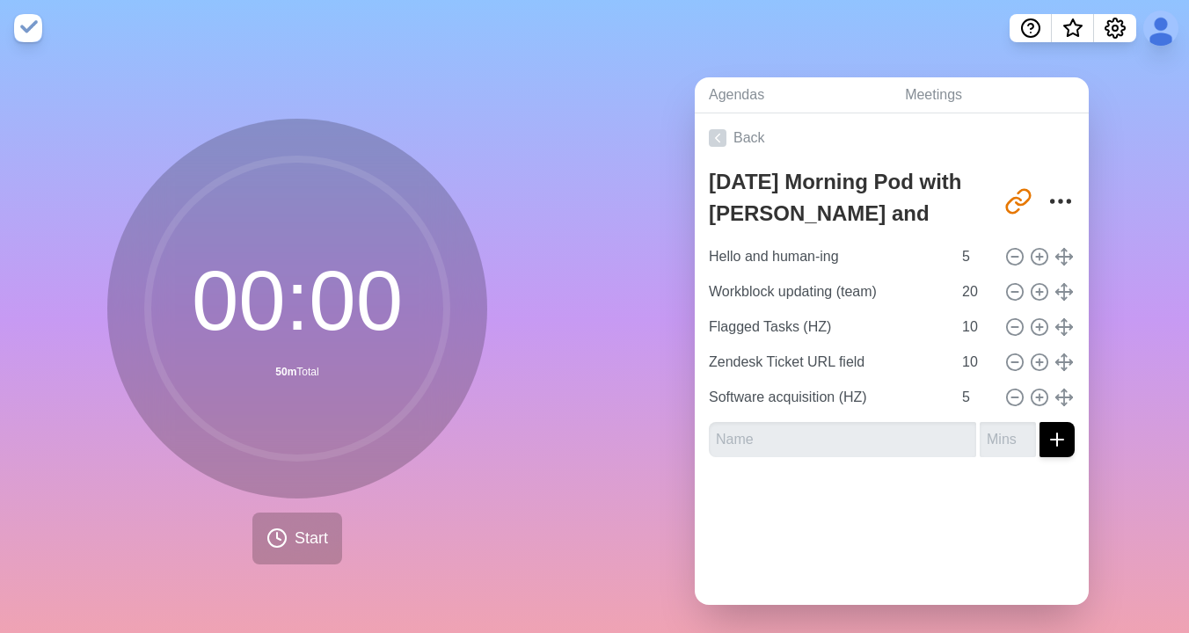
click at [245, 354] on circle at bounding box center [297, 308] width 299 height 299
click at [327, 539] on span "Start" at bounding box center [311, 539] width 33 height 24
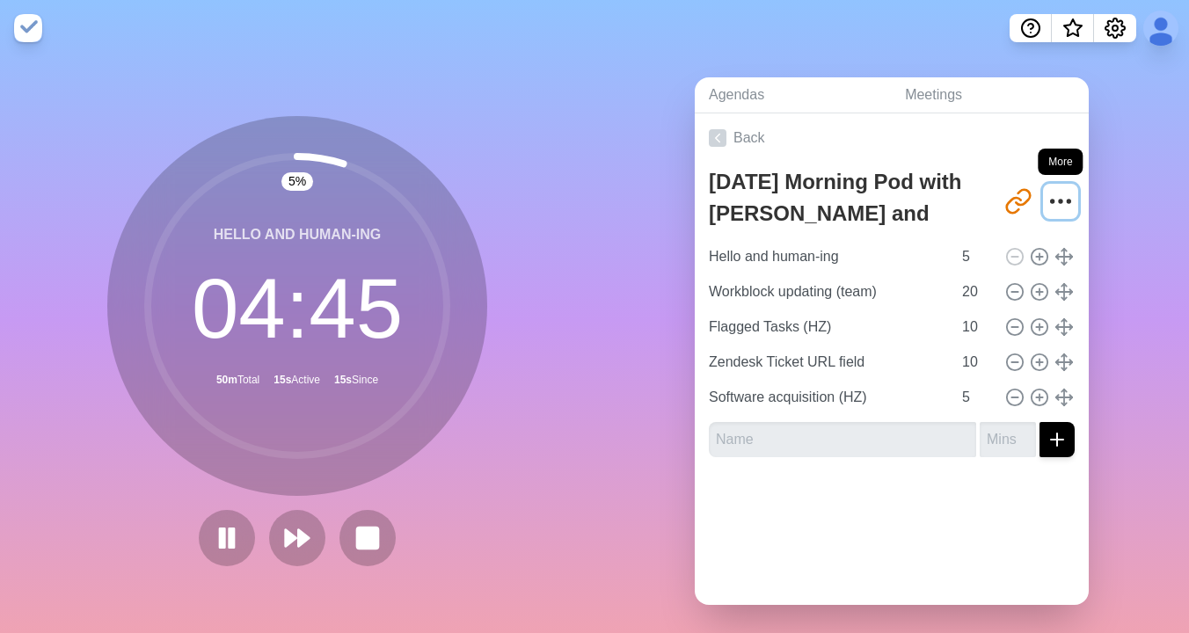
click at [1062, 198] on icon "More" at bounding box center [1060, 201] width 28 height 28
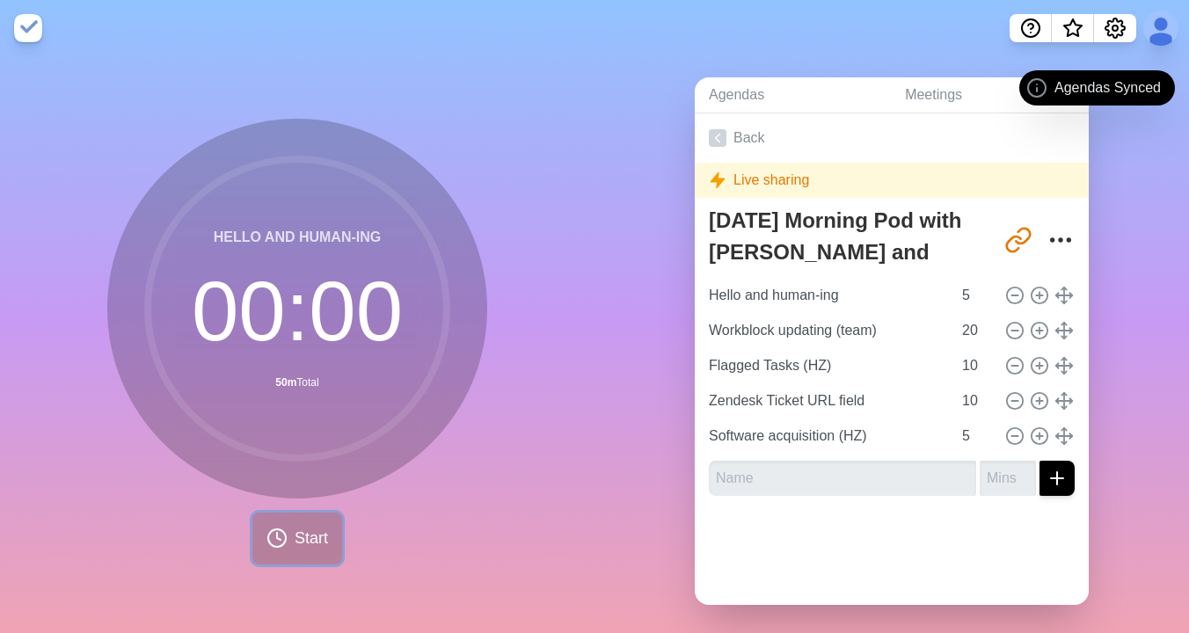
click at [329, 533] on button "Start" at bounding box center [297, 539] width 90 height 52
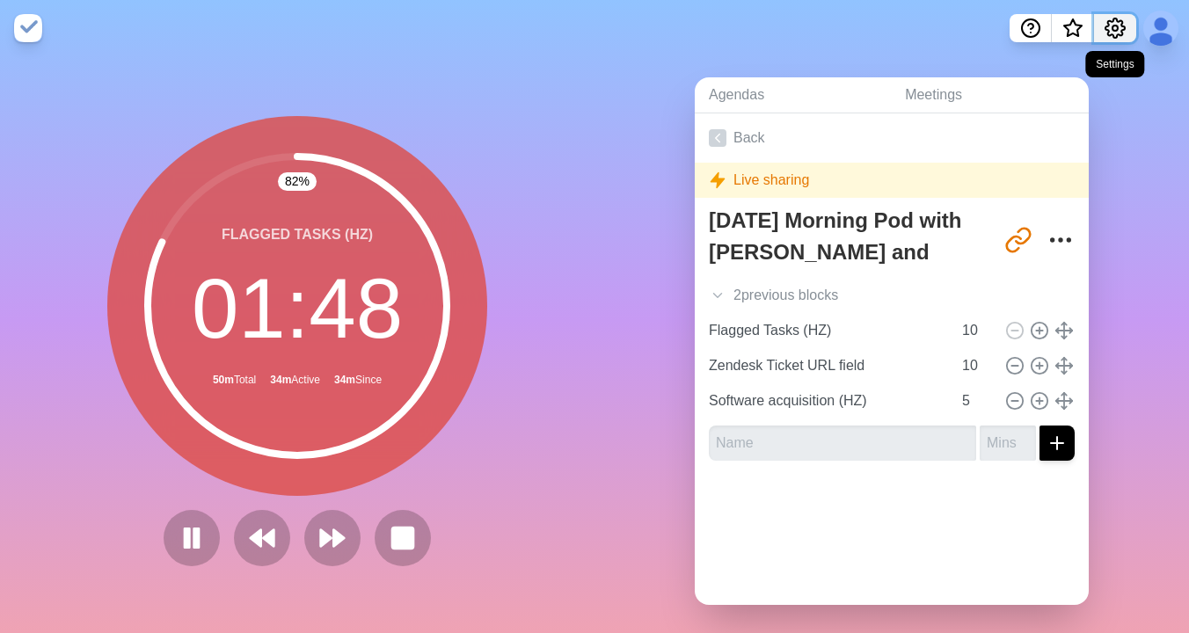
click at [1112, 31] on icon "Settings" at bounding box center [1114, 28] width 21 height 21
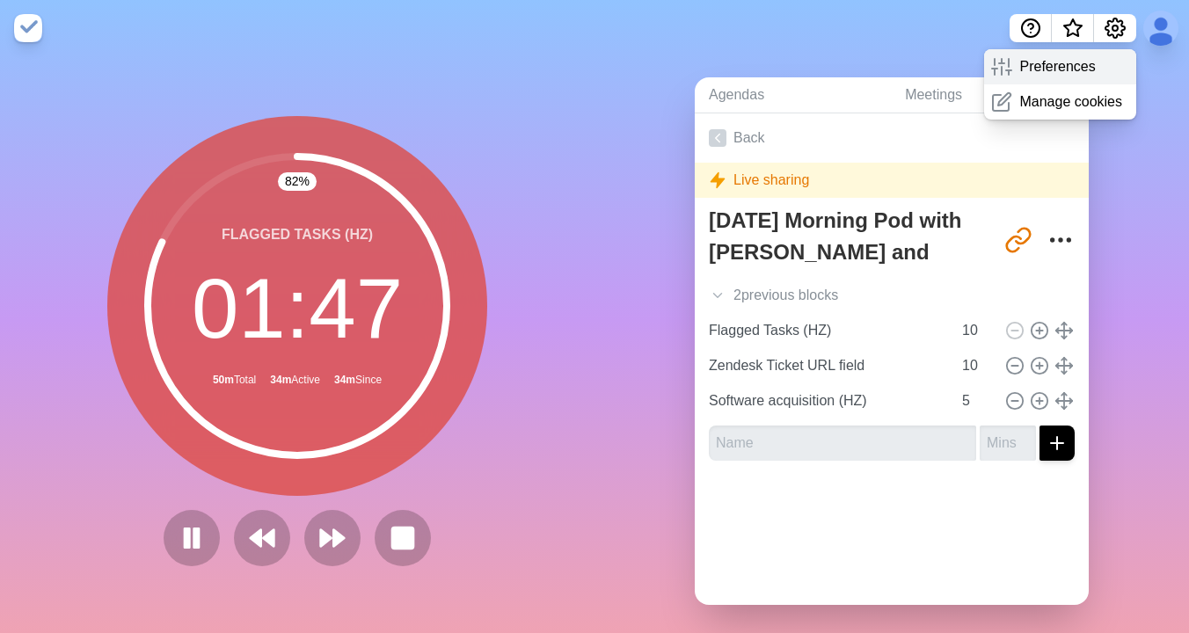
click at [1065, 74] on p "Preferences" at bounding box center [1057, 66] width 76 height 21
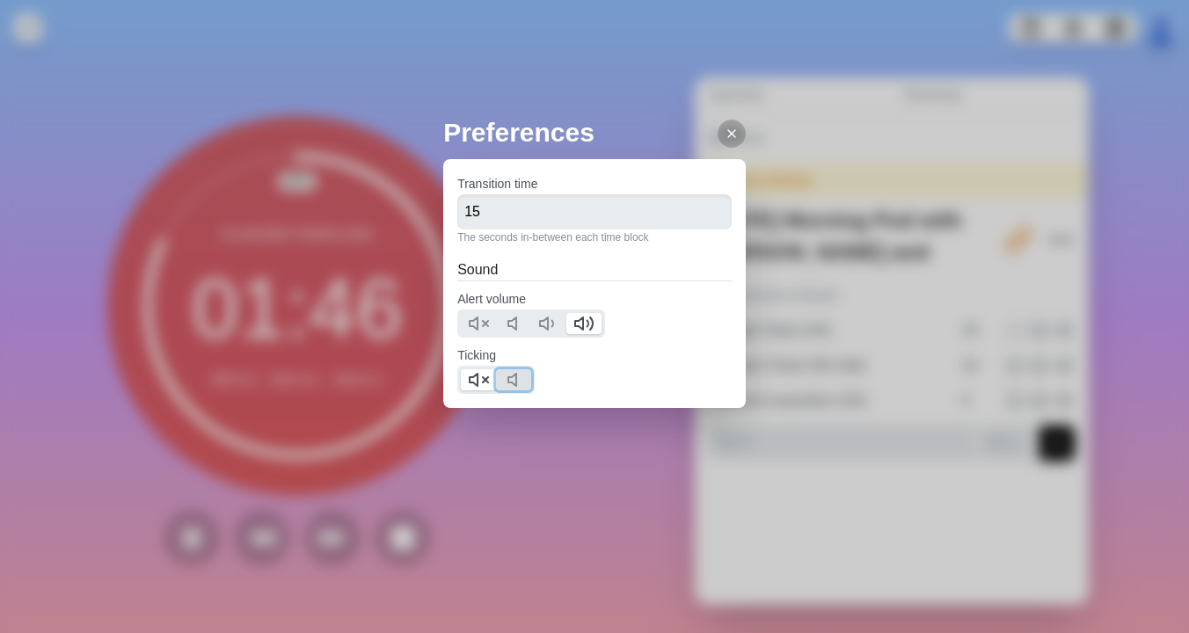
click at [506, 377] on button at bounding box center [513, 379] width 35 height 21
click at [488, 381] on line at bounding box center [485, 379] width 5 height 5
click at [720, 123] on div at bounding box center [731, 134] width 28 height 28
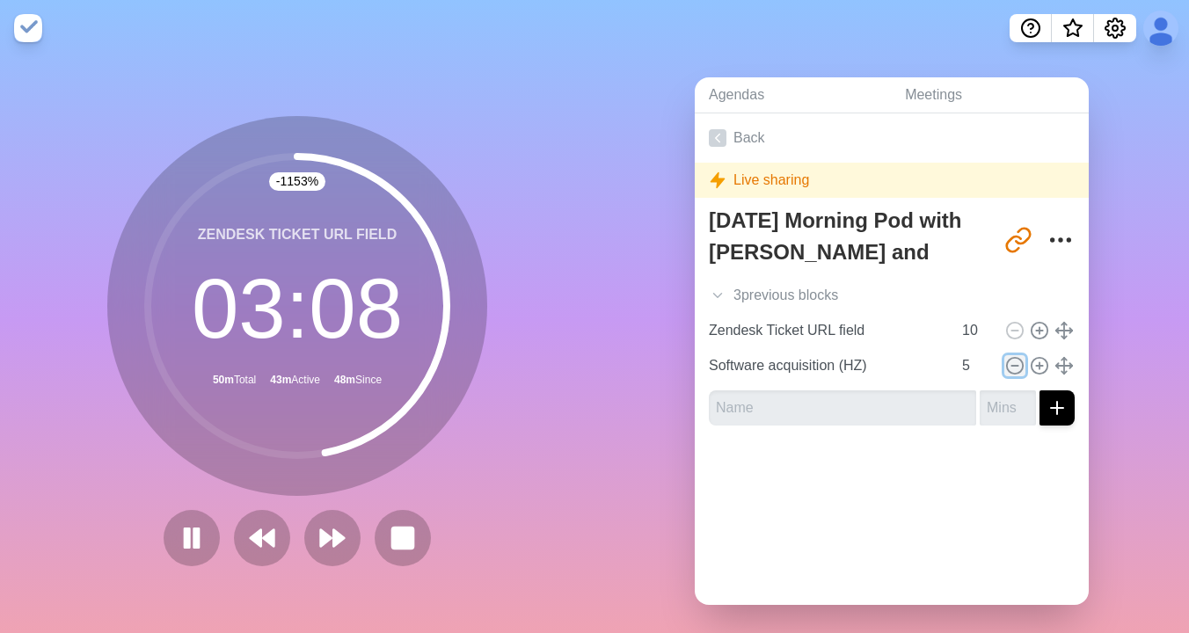
click at [1015, 367] on icon at bounding box center [1014, 365] width 19 height 19
